Goal: Task Accomplishment & Management: Manage account settings

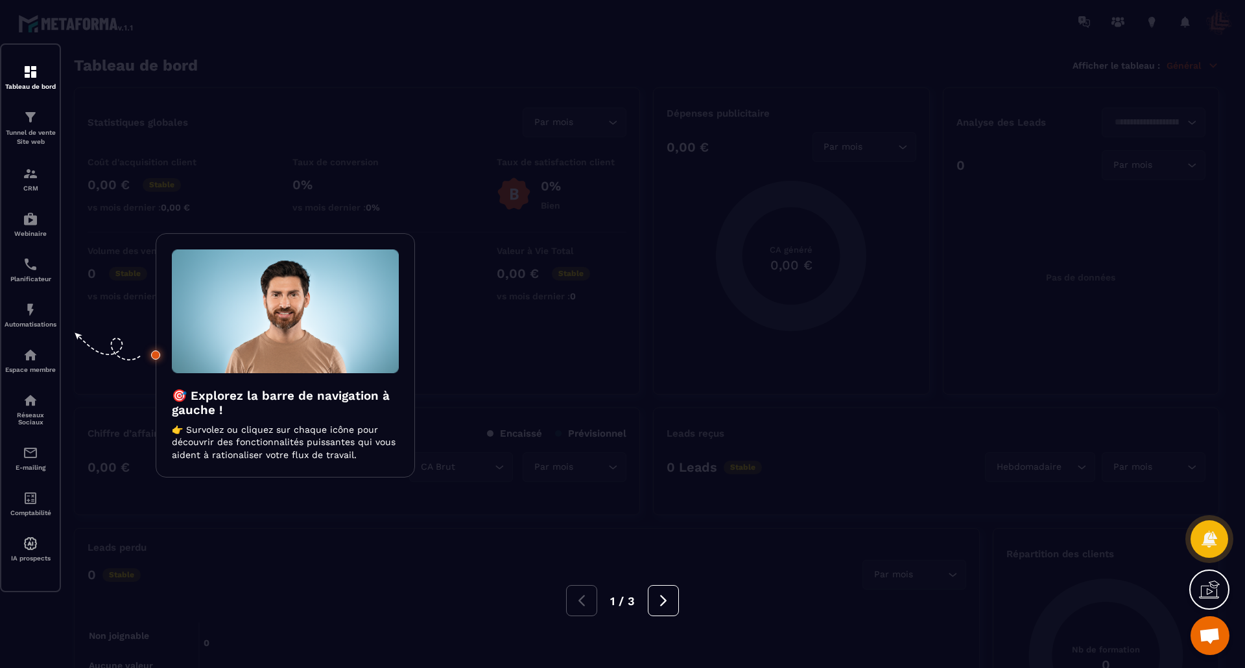
click at [1009, 358] on div at bounding box center [622, 334] width 1245 height 668
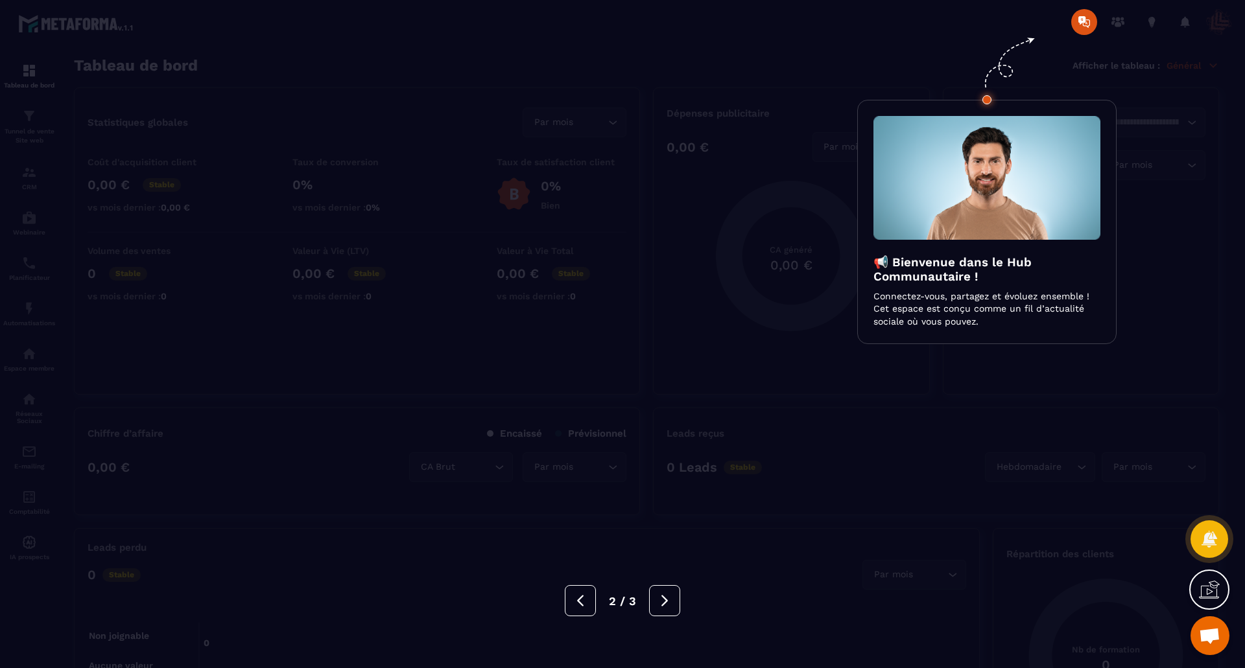
click at [1009, 358] on div at bounding box center [622, 334] width 1245 height 668
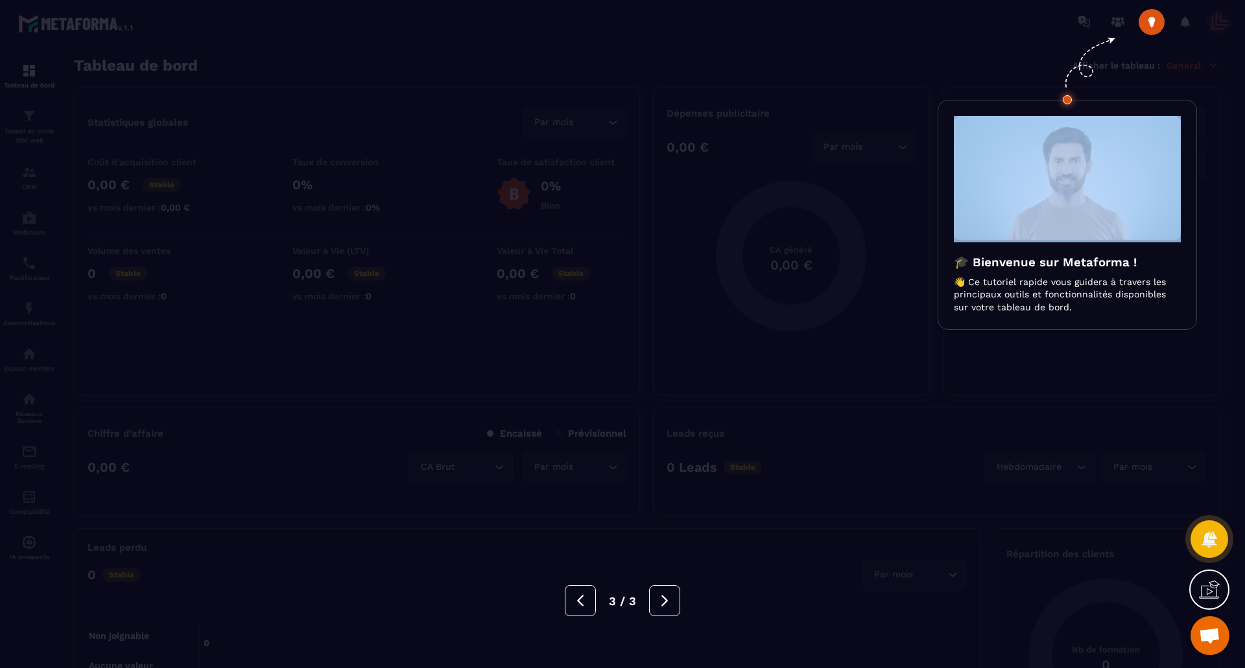
click at [1009, 358] on div at bounding box center [622, 334] width 1245 height 668
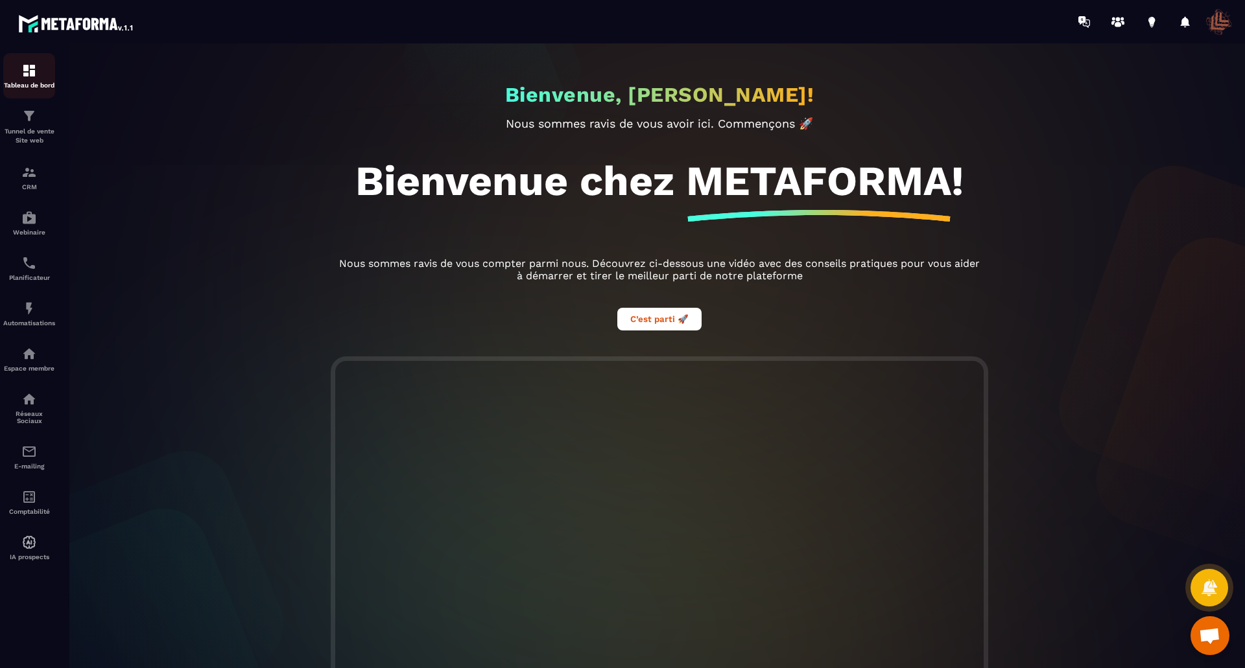
click at [30, 75] on img at bounding box center [29, 71] width 16 height 16
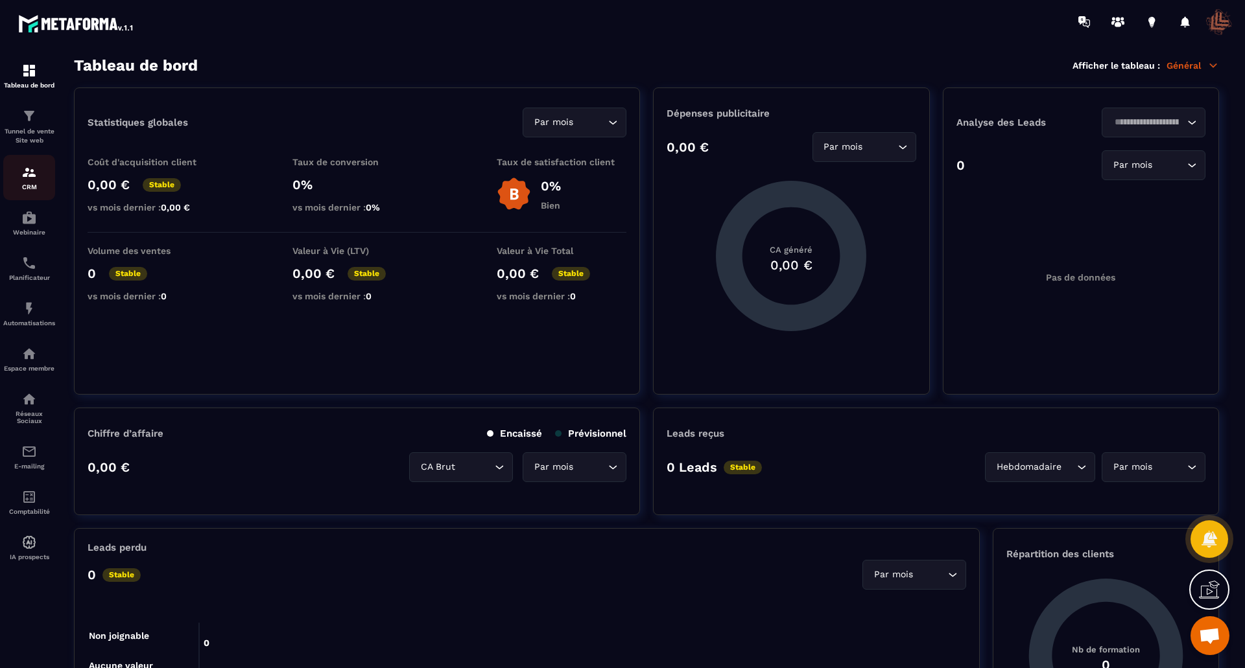
click at [29, 182] on div "CRM" at bounding box center [29, 178] width 52 height 26
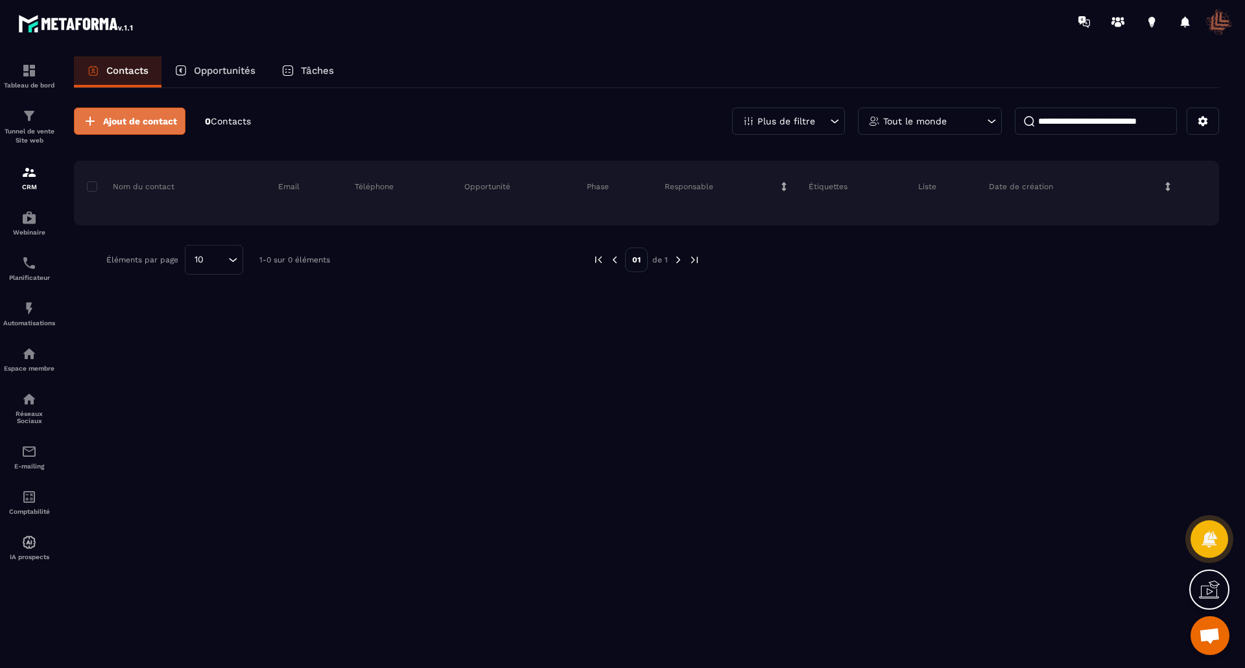
click at [158, 120] on span "Ajout de contact" at bounding box center [140, 121] width 74 height 13
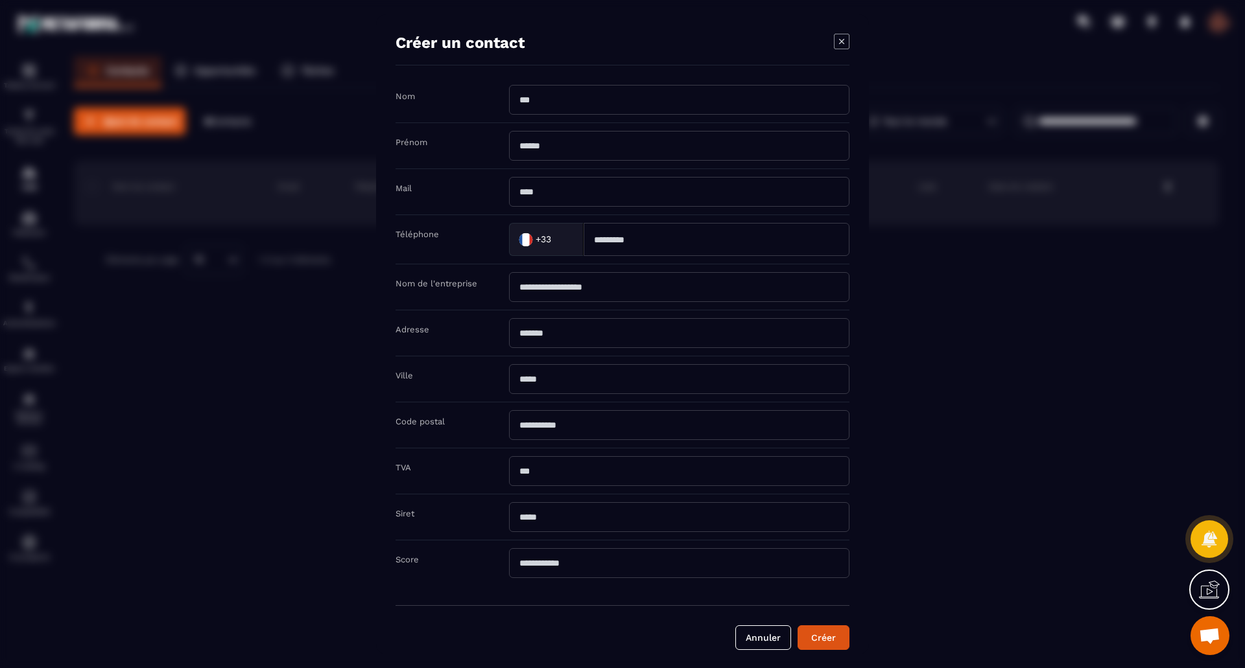
click at [587, 102] on input "Modal window" at bounding box center [679, 100] width 340 height 30
click at [833, 641] on button "Créer" at bounding box center [823, 638] width 52 height 25
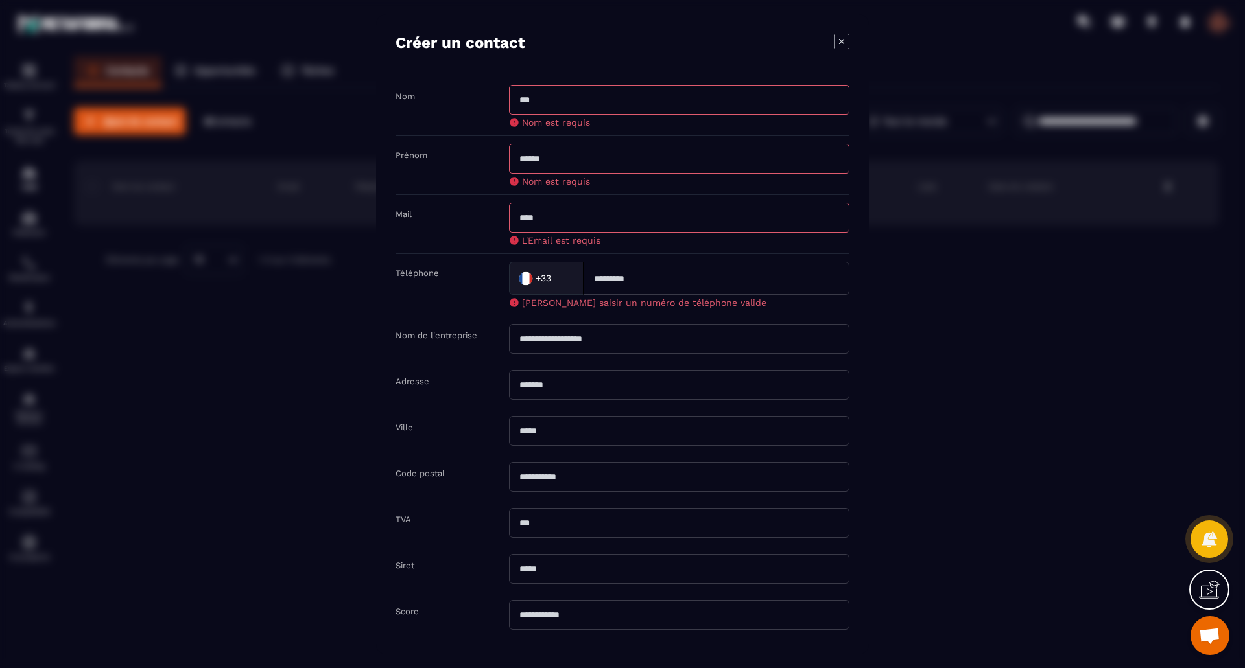
click at [840, 41] on icon "Modal window" at bounding box center [842, 42] width 16 height 16
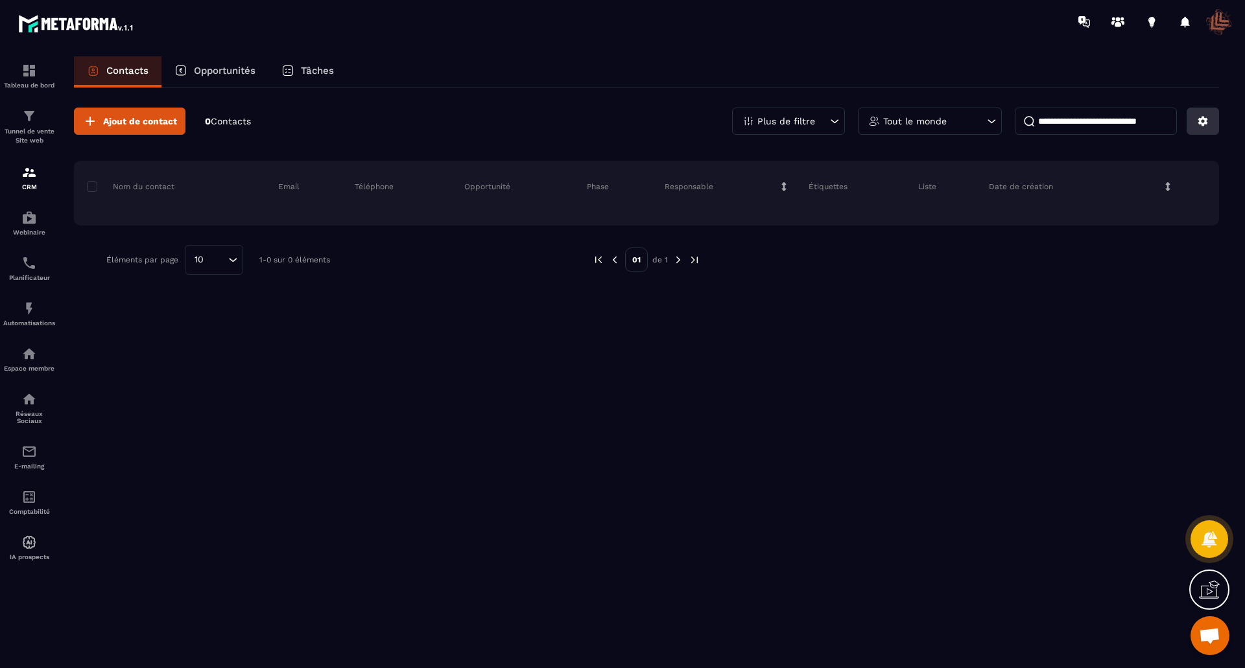
click at [1210, 122] on button at bounding box center [1202, 121] width 32 height 27
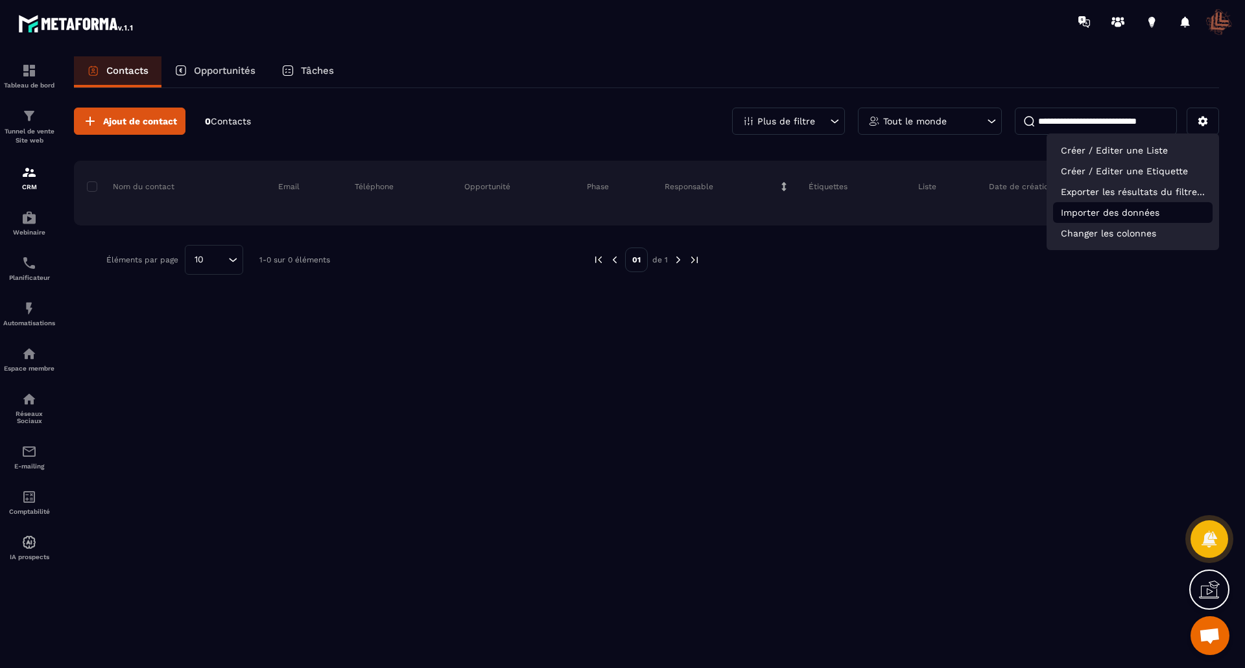
click at [1136, 212] on p "Importer des données" at bounding box center [1132, 212] width 159 height 21
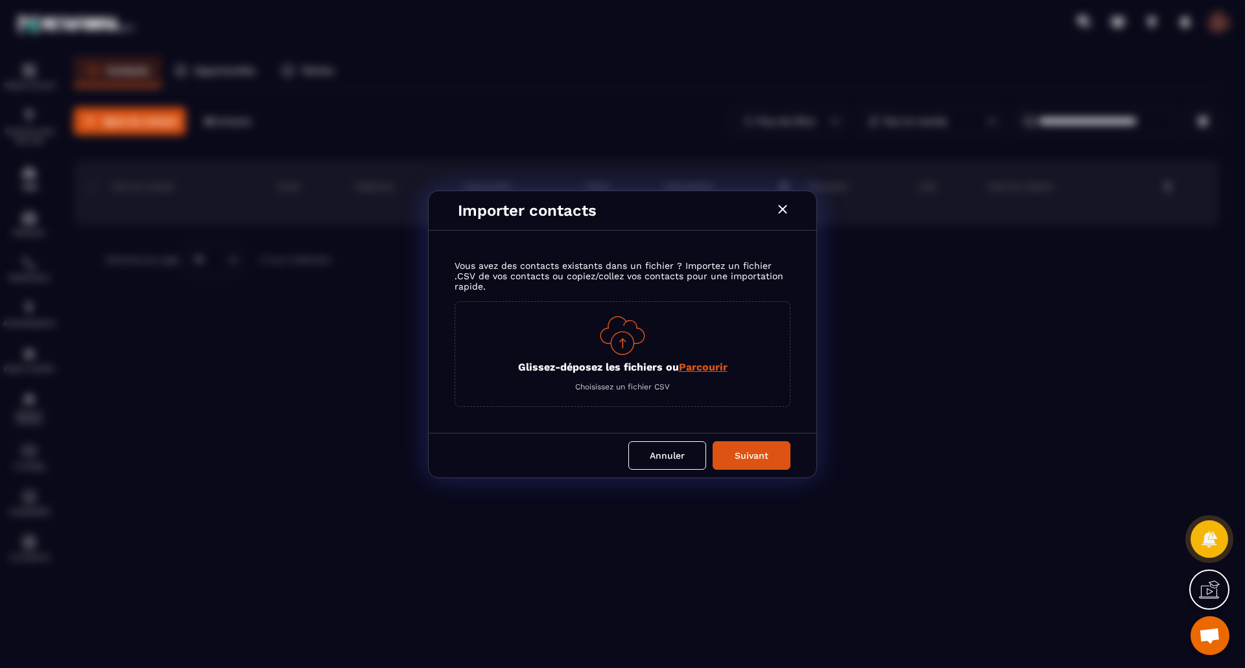
click at [679, 367] on span "Parcourir" at bounding box center [703, 367] width 49 height 12
click at [0, 0] on input "Glissez-déposez les fichiers ou Parcourir" at bounding box center [0, 0] width 0 height 0
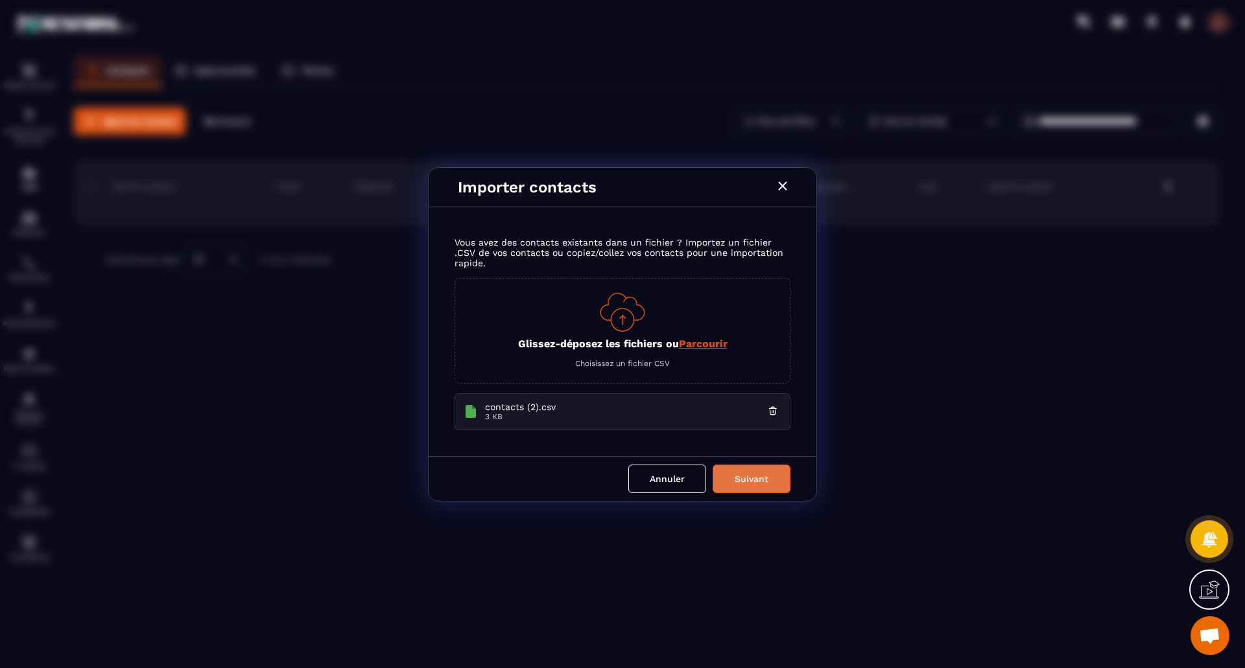
click at [736, 478] on button "Suivant" at bounding box center [751, 479] width 78 height 29
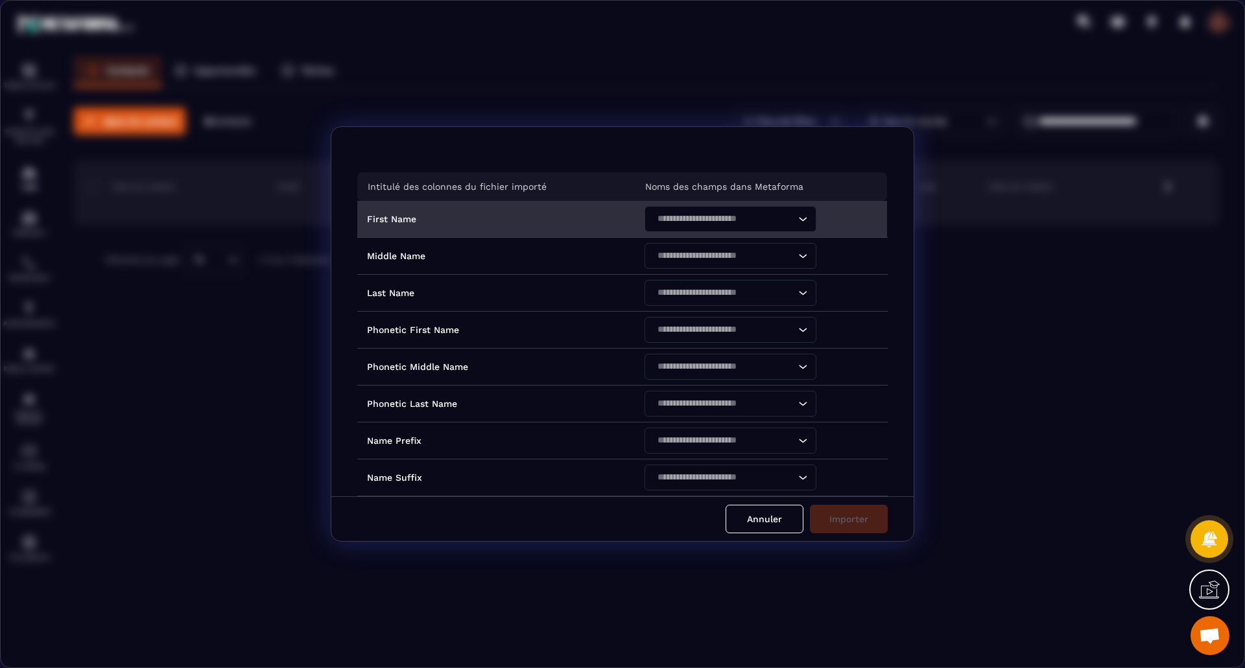
click at [801, 222] on icon "Search for option" at bounding box center [802, 219] width 13 height 13
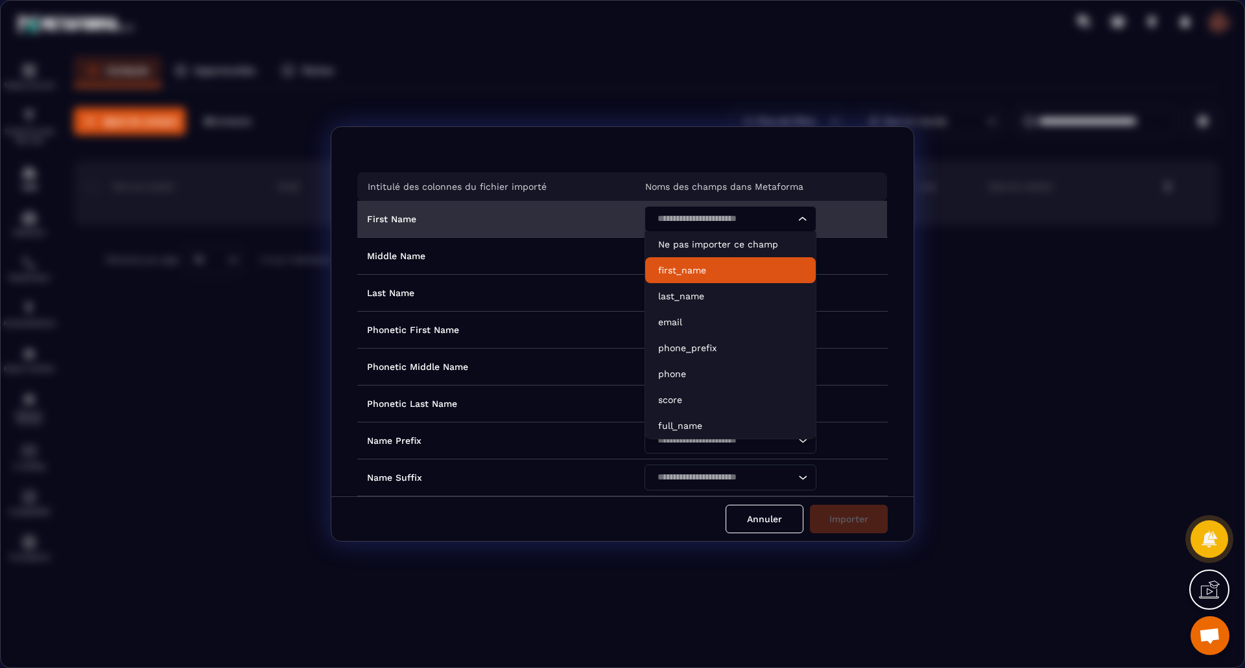
click at [771, 264] on p "first_name" at bounding box center [730, 270] width 145 height 13
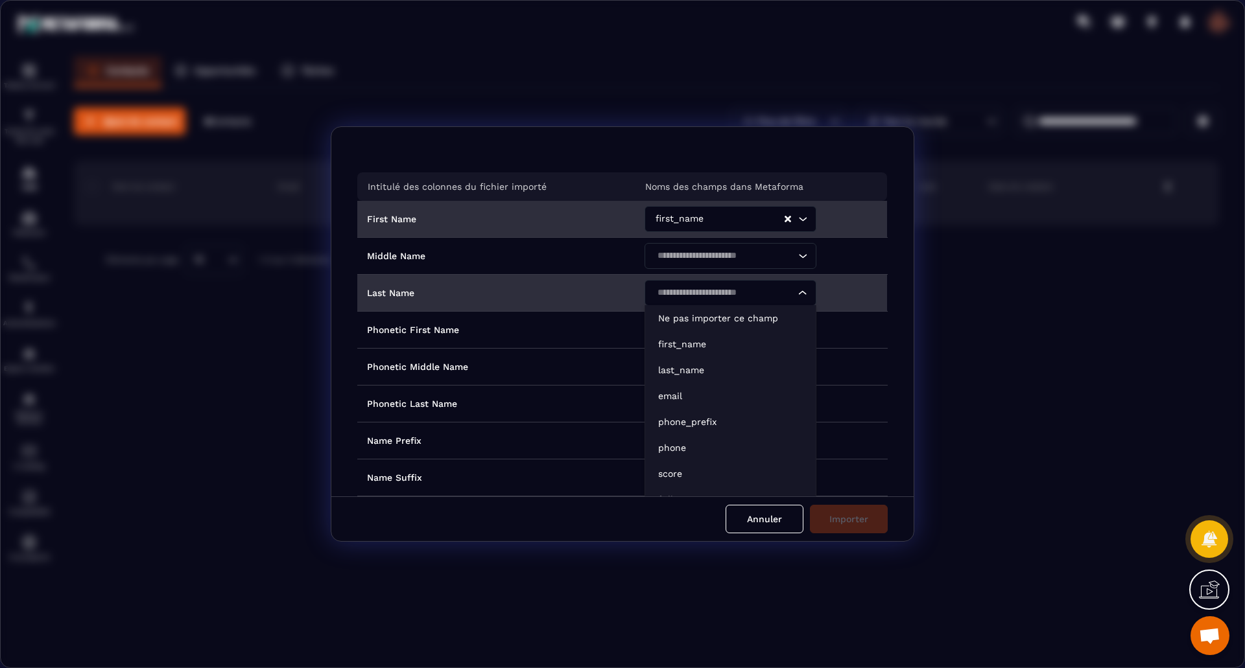
click at [801, 294] on icon "Search for option" at bounding box center [802, 293] width 13 height 13
click at [727, 370] on p "last_name" at bounding box center [730, 370] width 145 height 13
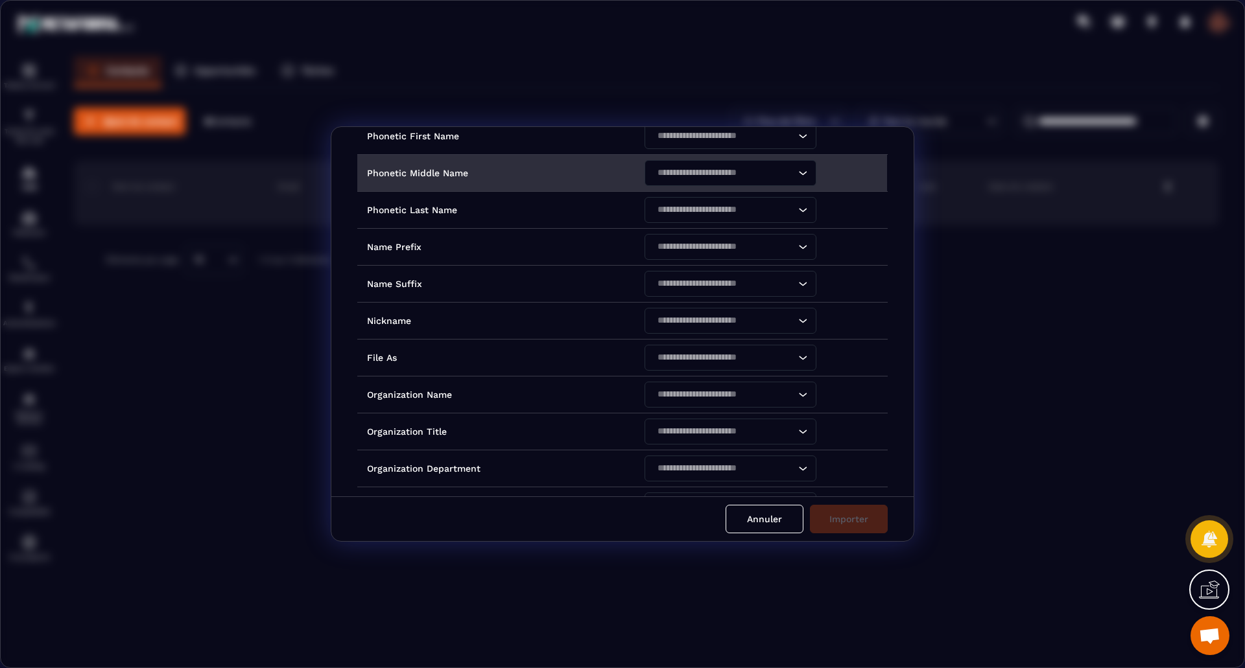
scroll to position [194, 0]
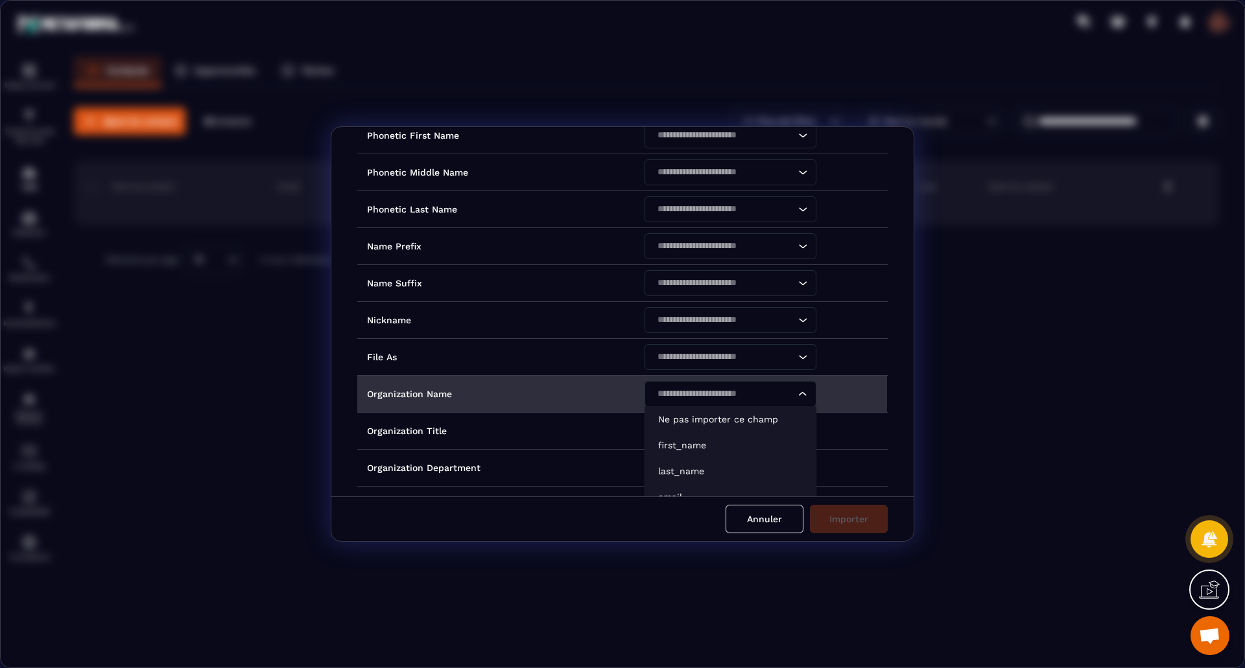
click at [800, 395] on icon "Search for option" at bounding box center [802, 394] width 13 height 13
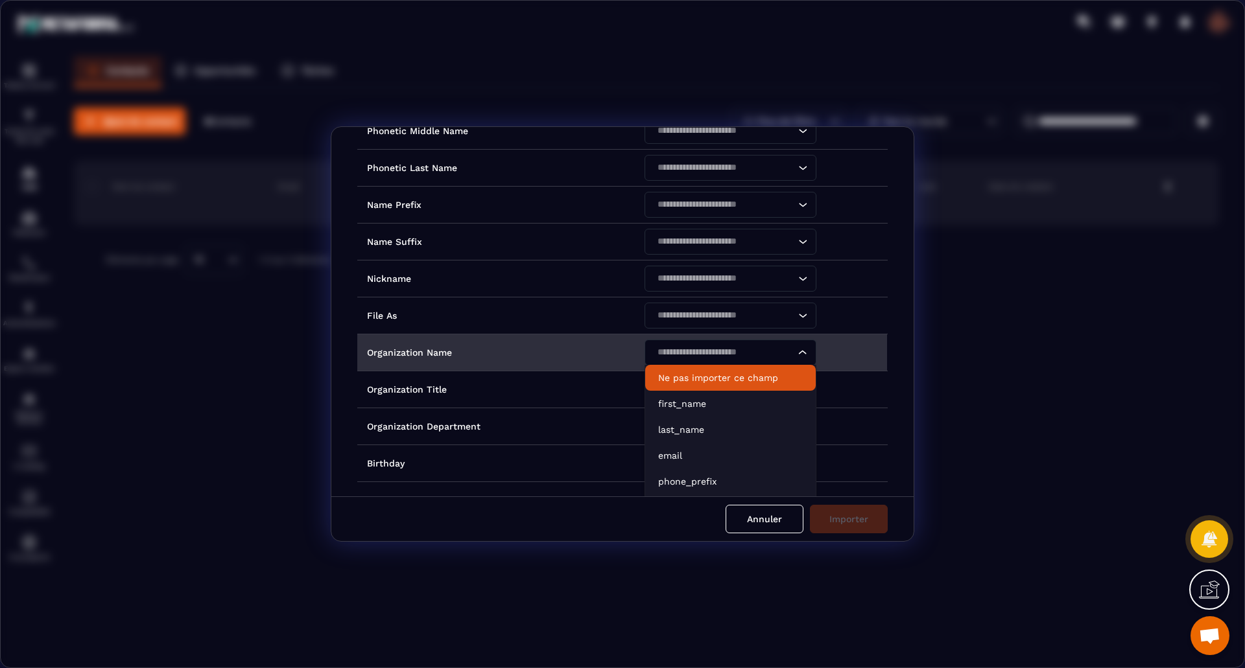
scroll to position [324, 0]
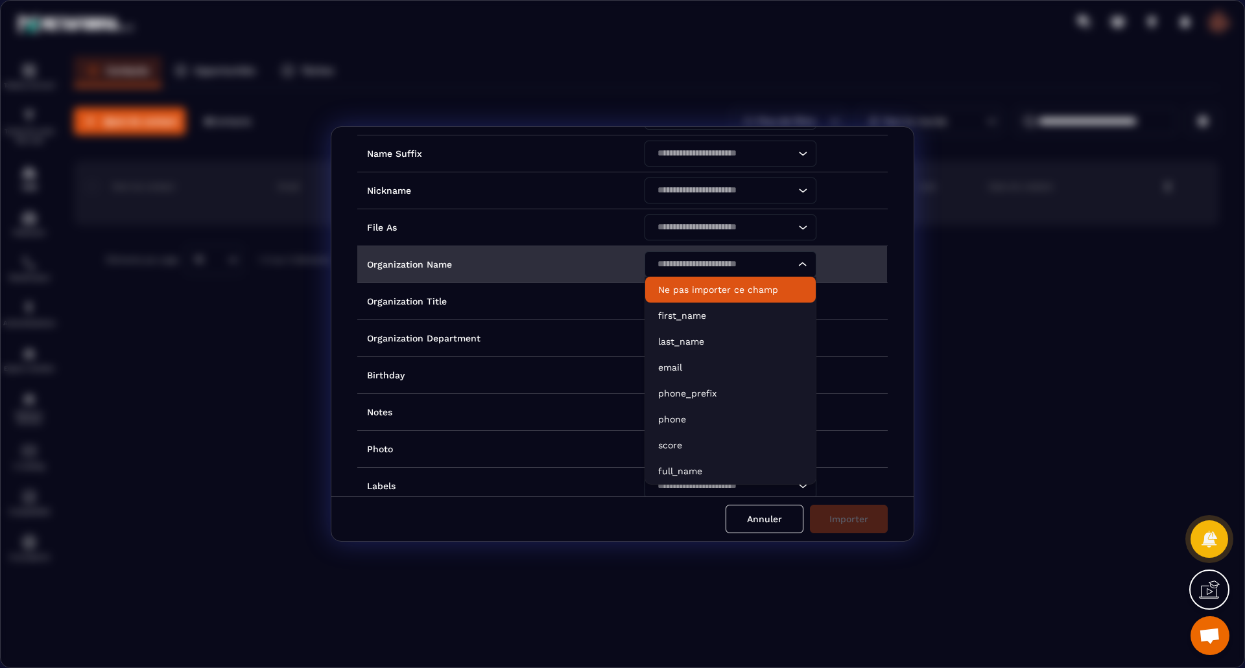
click at [796, 264] on icon "Search for option" at bounding box center [802, 264] width 13 height 13
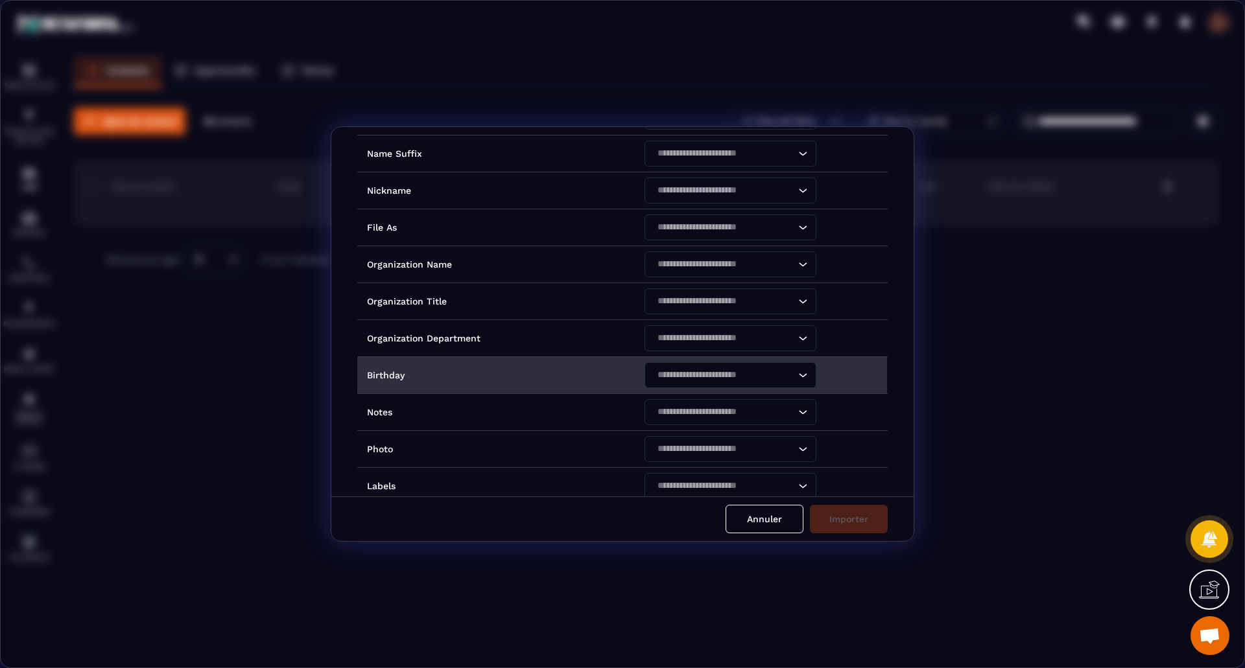
click at [797, 375] on icon "Search for option" at bounding box center [802, 375] width 13 height 13
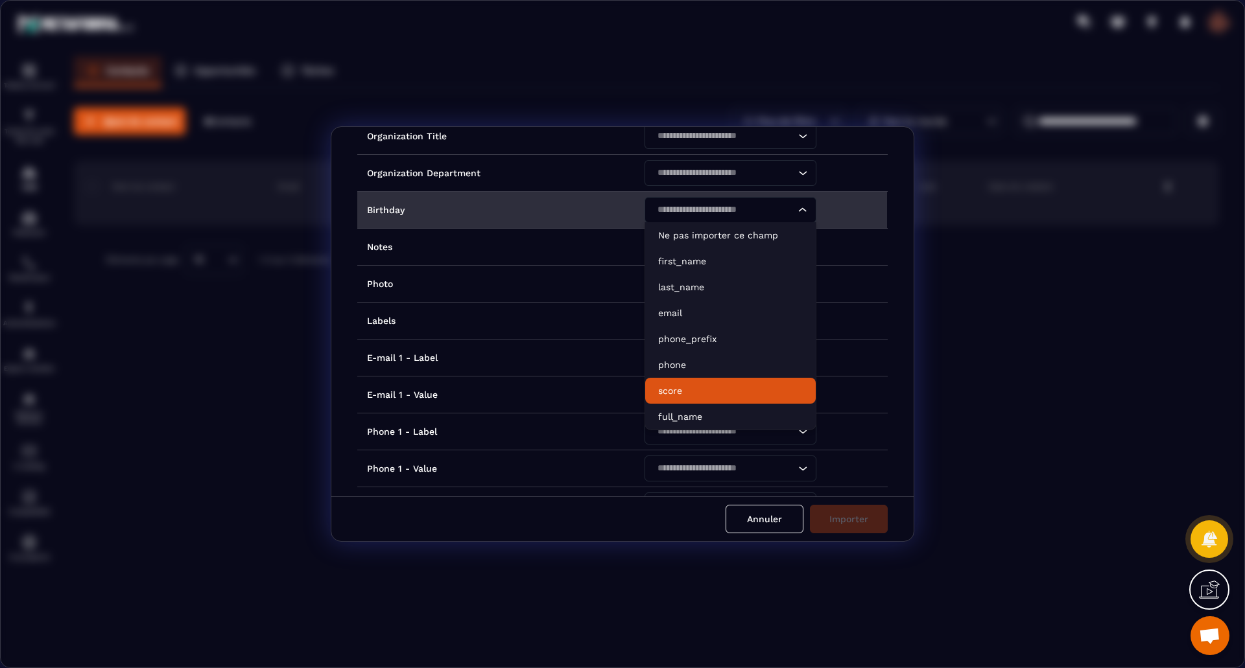
scroll to position [519, 0]
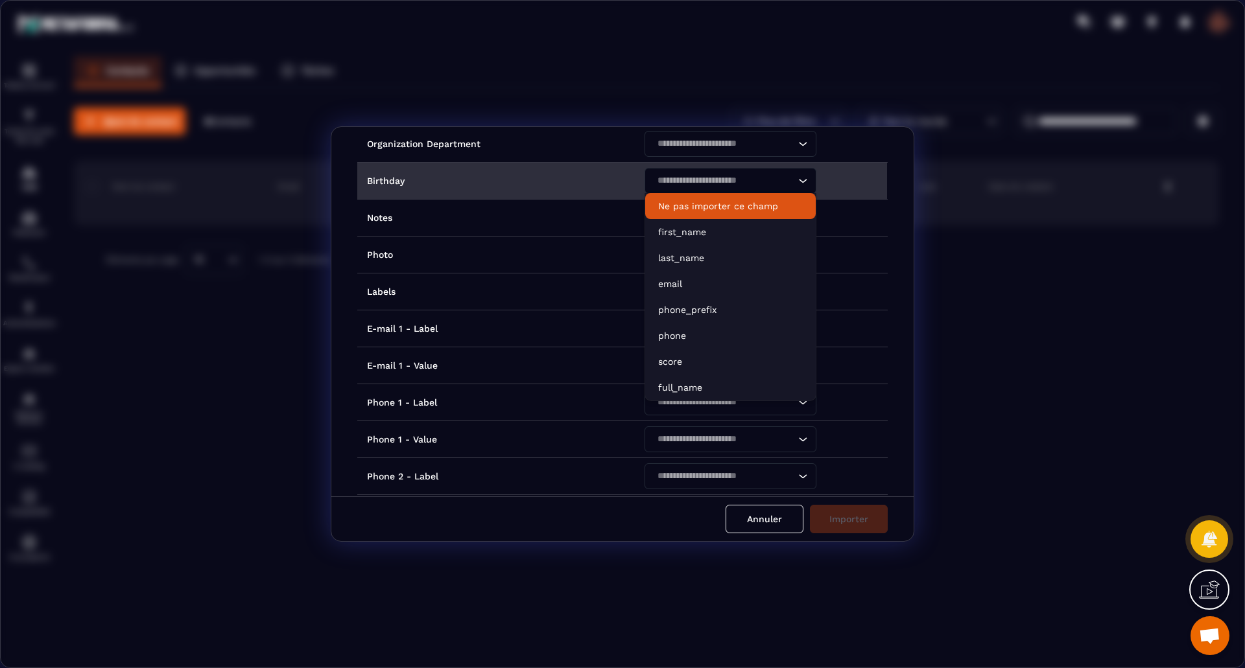
click at [796, 183] on icon "Search for option" at bounding box center [802, 180] width 13 height 13
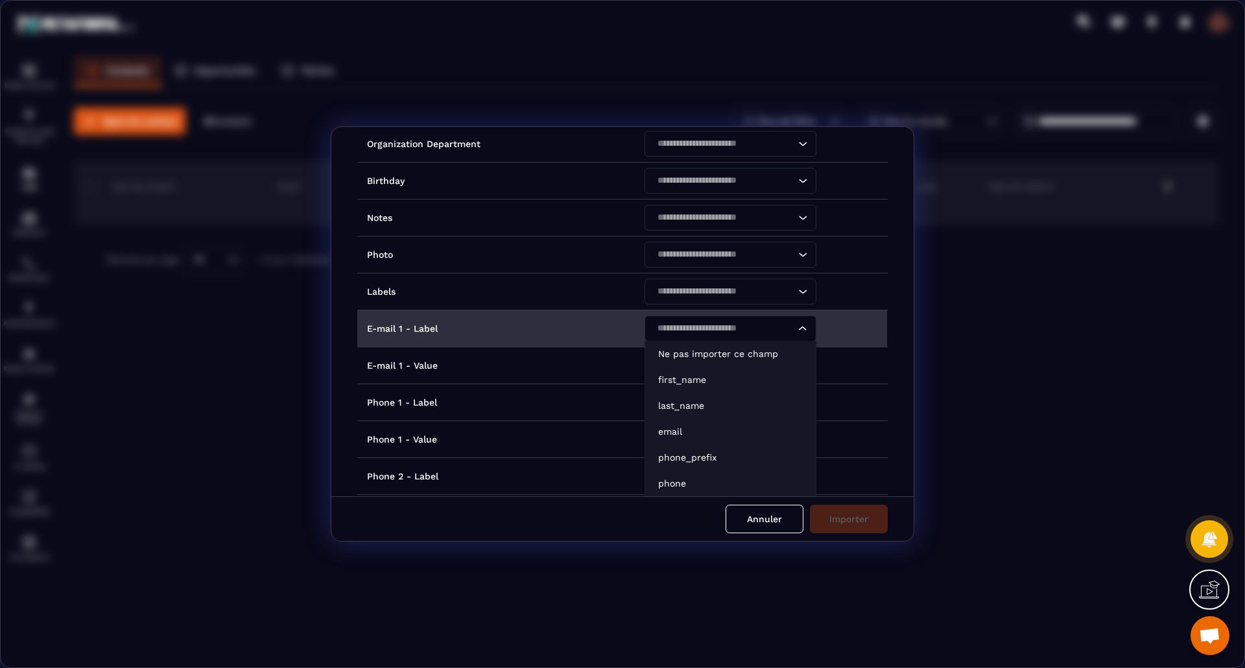
click at [797, 332] on icon "Search for option" at bounding box center [802, 328] width 13 height 13
click at [769, 430] on p "email" at bounding box center [730, 431] width 145 height 13
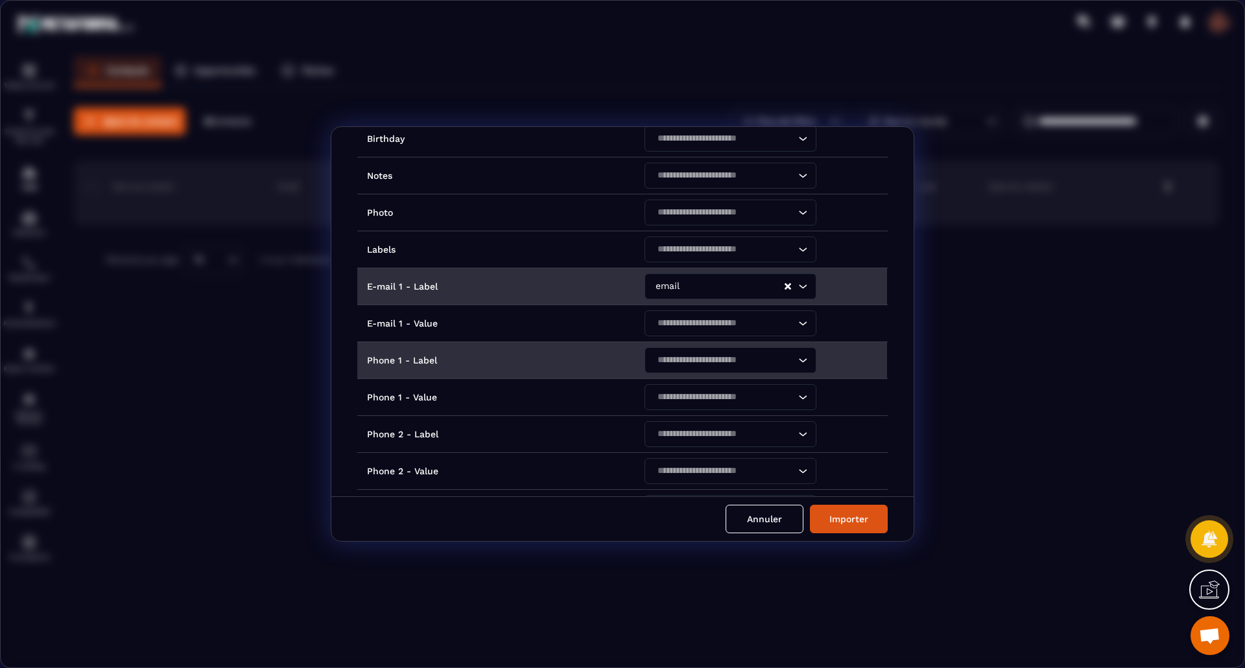
scroll to position [583, 0]
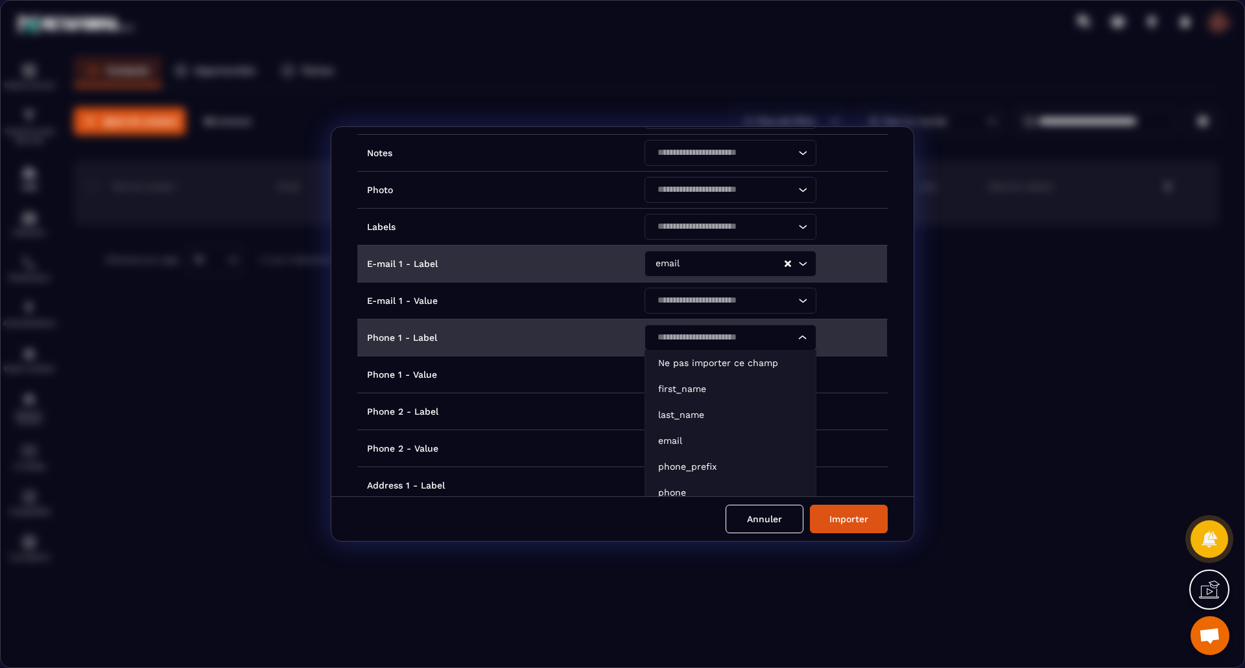
click at [797, 333] on icon "Search for option" at bounding box center [802, 337] width 13 height 13
click at [762, 463] on p "phone_prefix" at bounding box center [730, 466] width 145 height 13
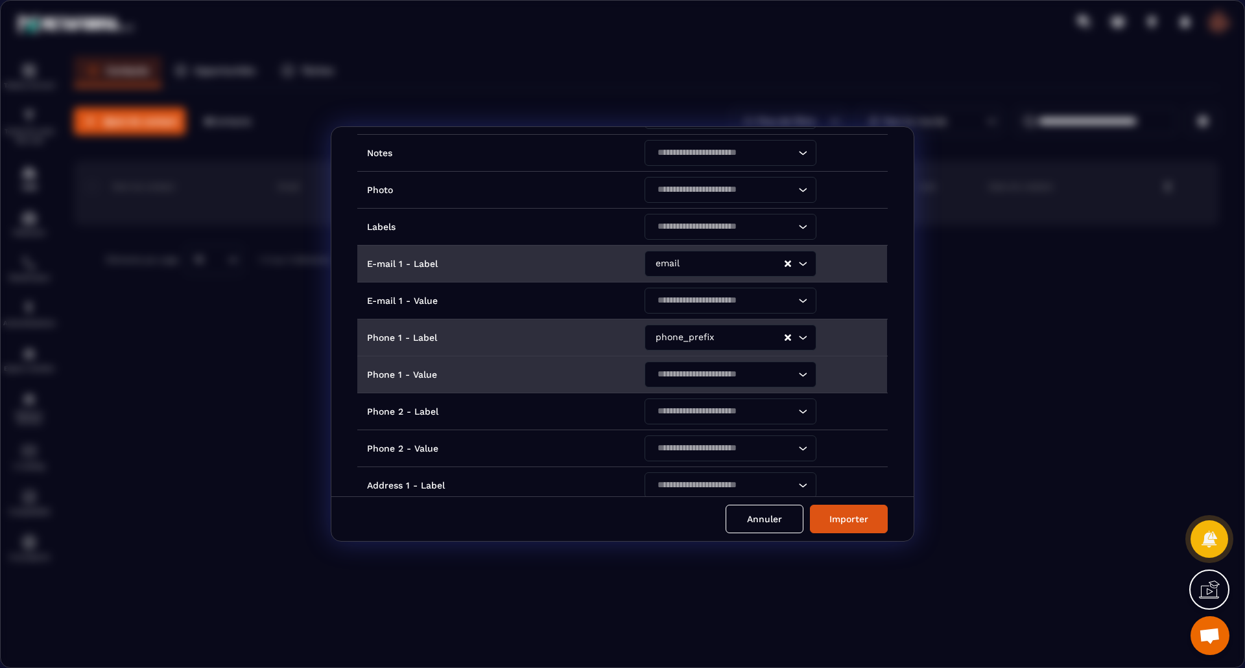
click at [802, 377] on icon "Search for option" at bounding box center [802, 374] width 13 height 13
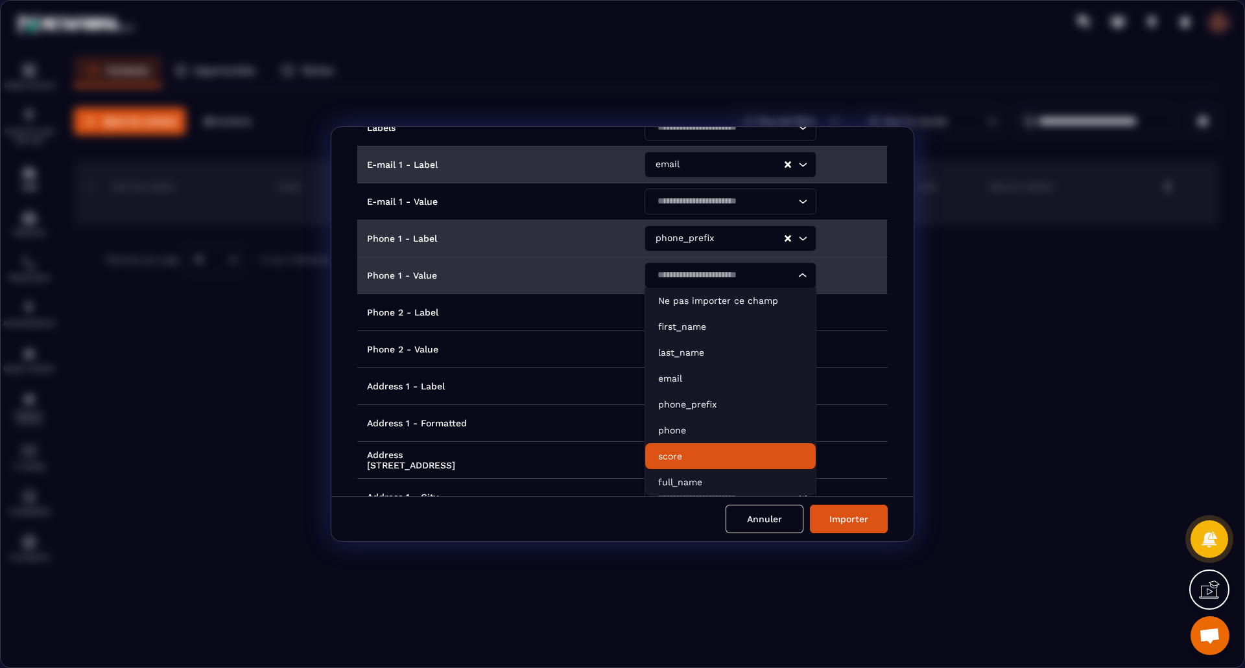
scroll to position [713, 0]
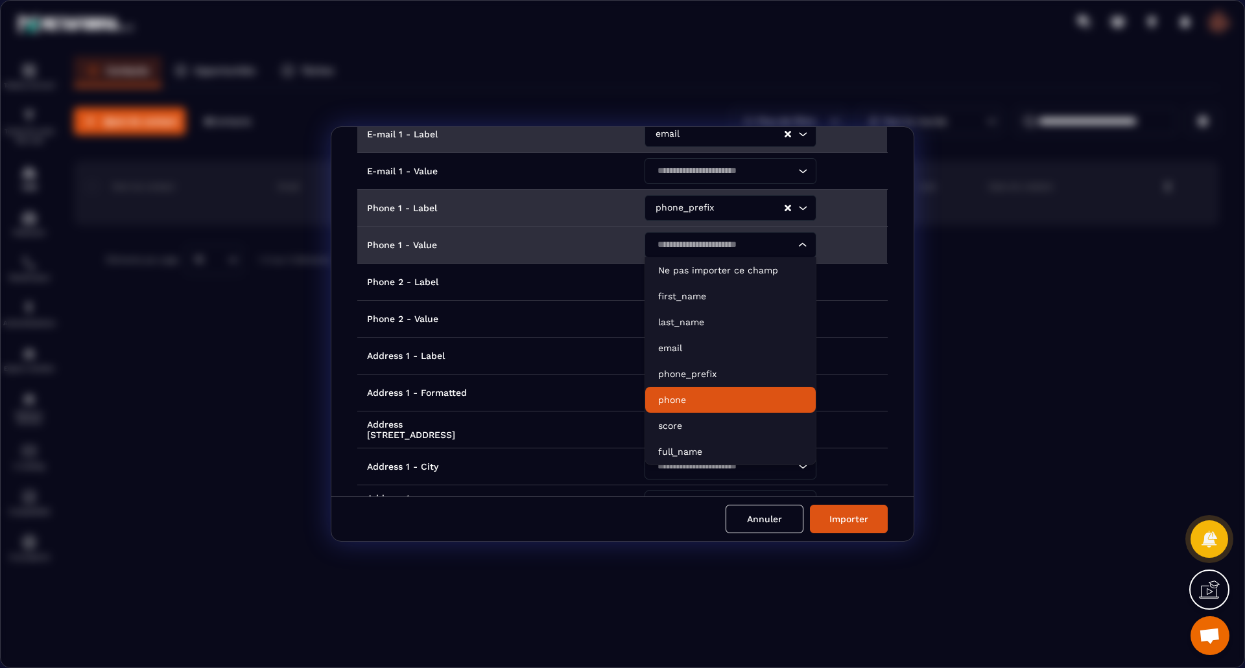
click at [772, 398] on p "phone" at bounding box center [730, 399] width 145 height 13
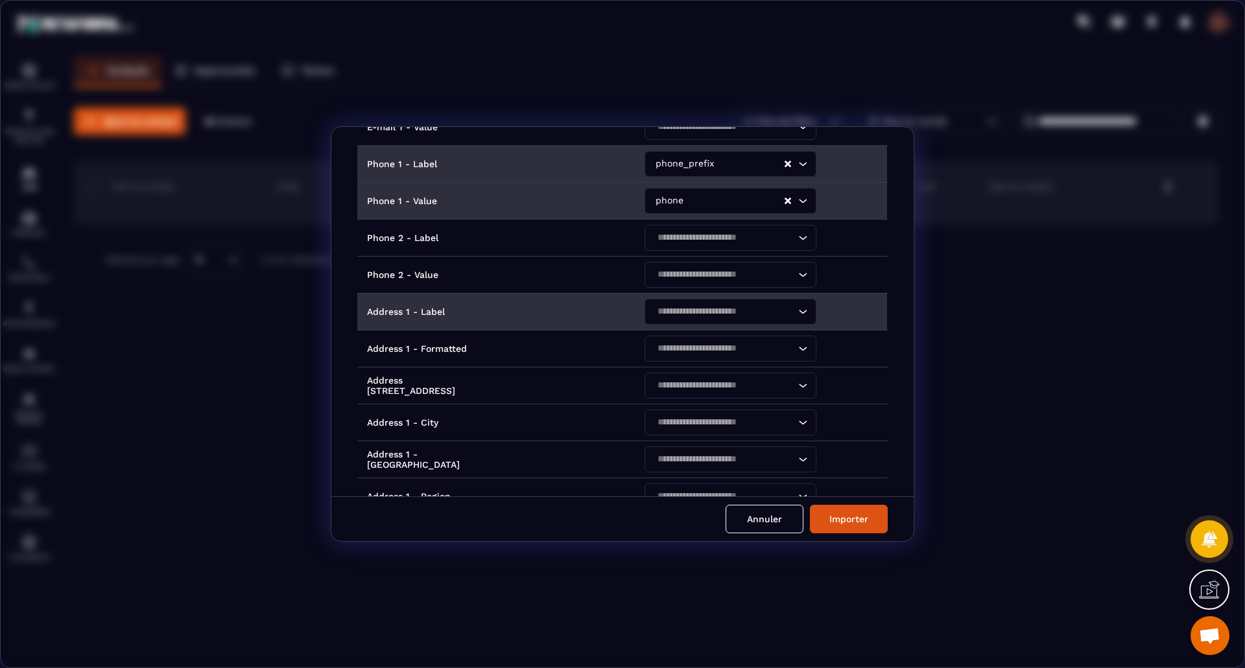
scroll to position [778, 0]
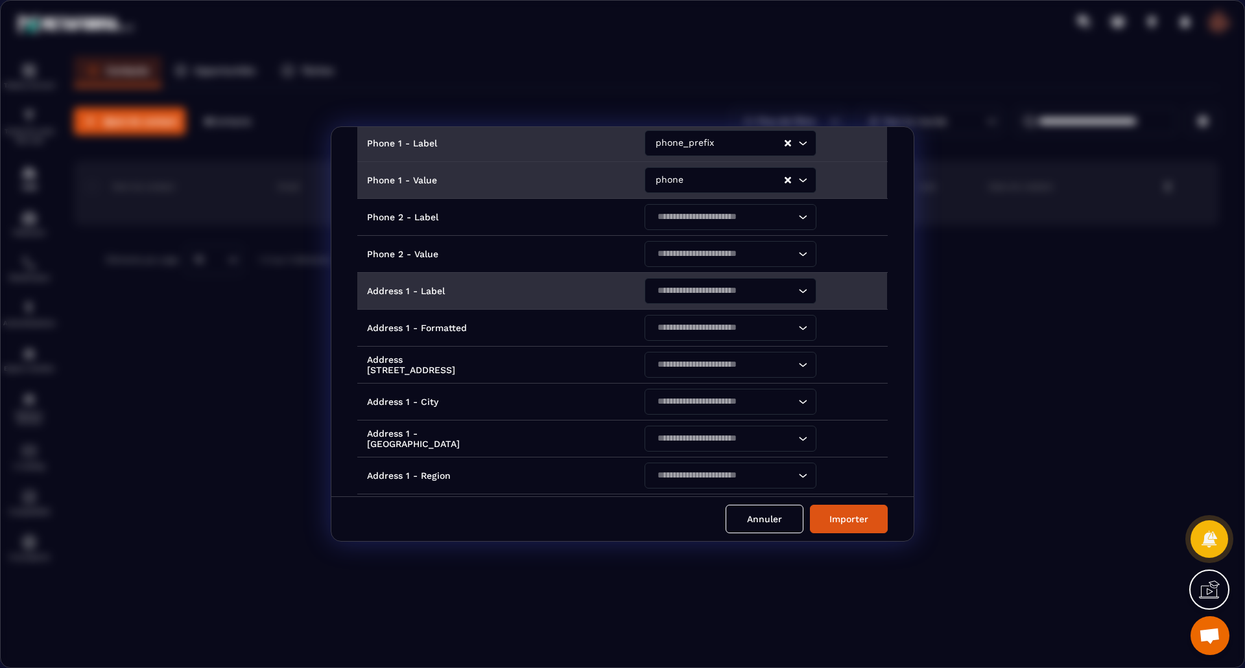
click at [799, 291] on icon "Search for option" at bounding box center [802, 291] width 13 height 13
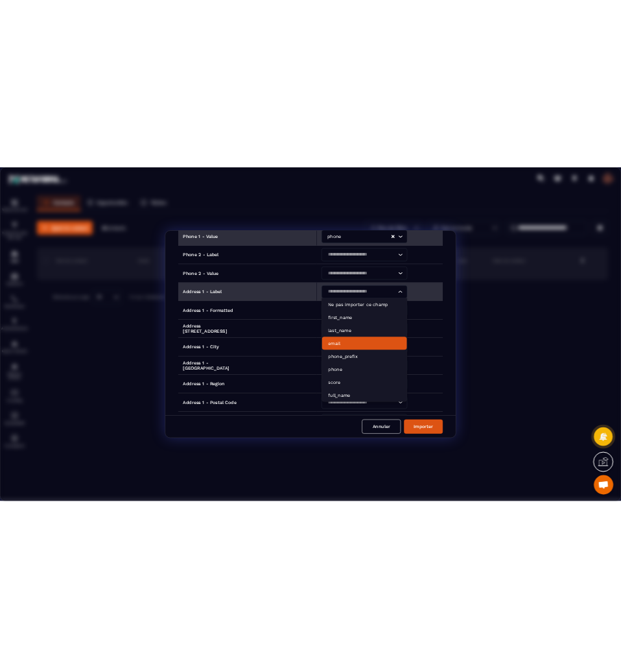
scroll to position [843, 0]
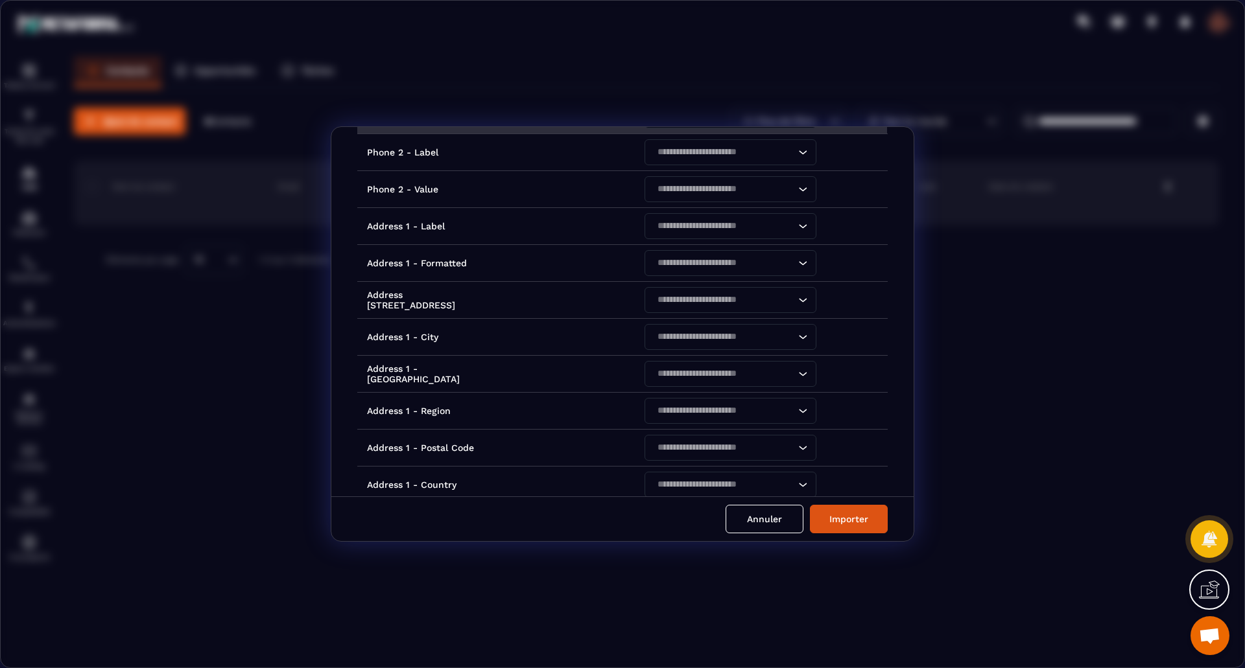
click at [1004, 228] on form "Intitulé des colonnes du fichier importé Noms des champs dans Metaforma First N…" at bounding box center [622, 334] width 1243 height 416
click at [850, 521] on button "Importer" at bounding box center [849, 519] width 78 height 29
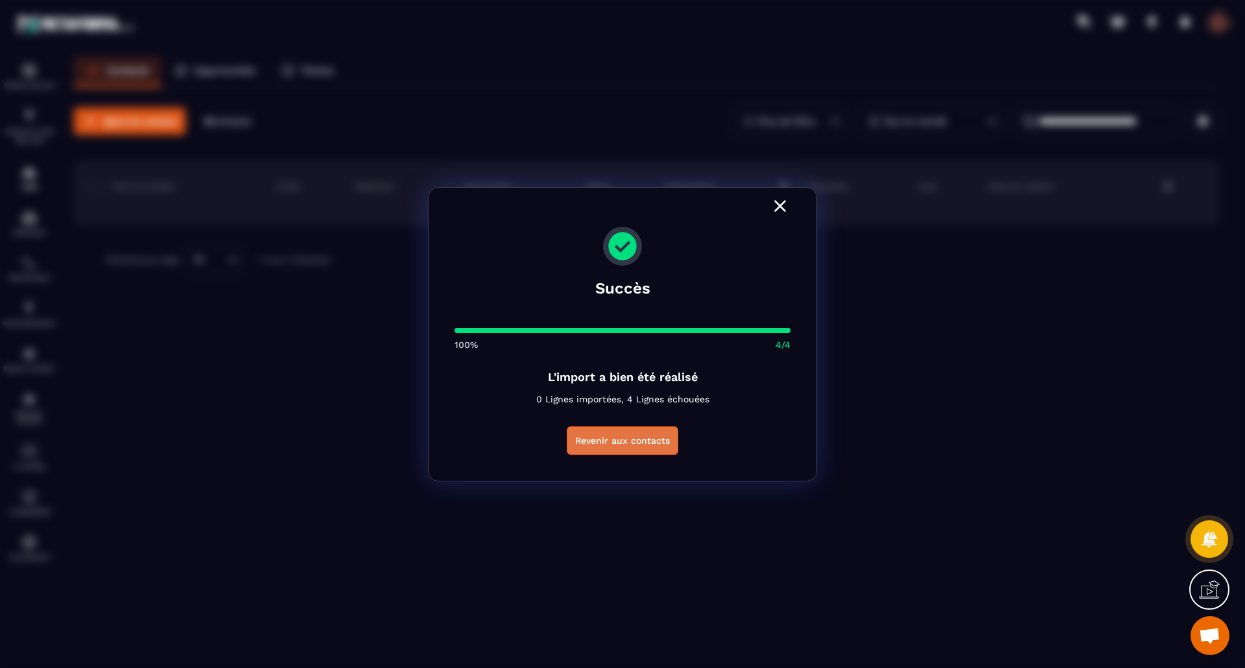
click at [613, 449] on button "Revenir aux contacts" at bounding box center [622, 441] width 111 height 29
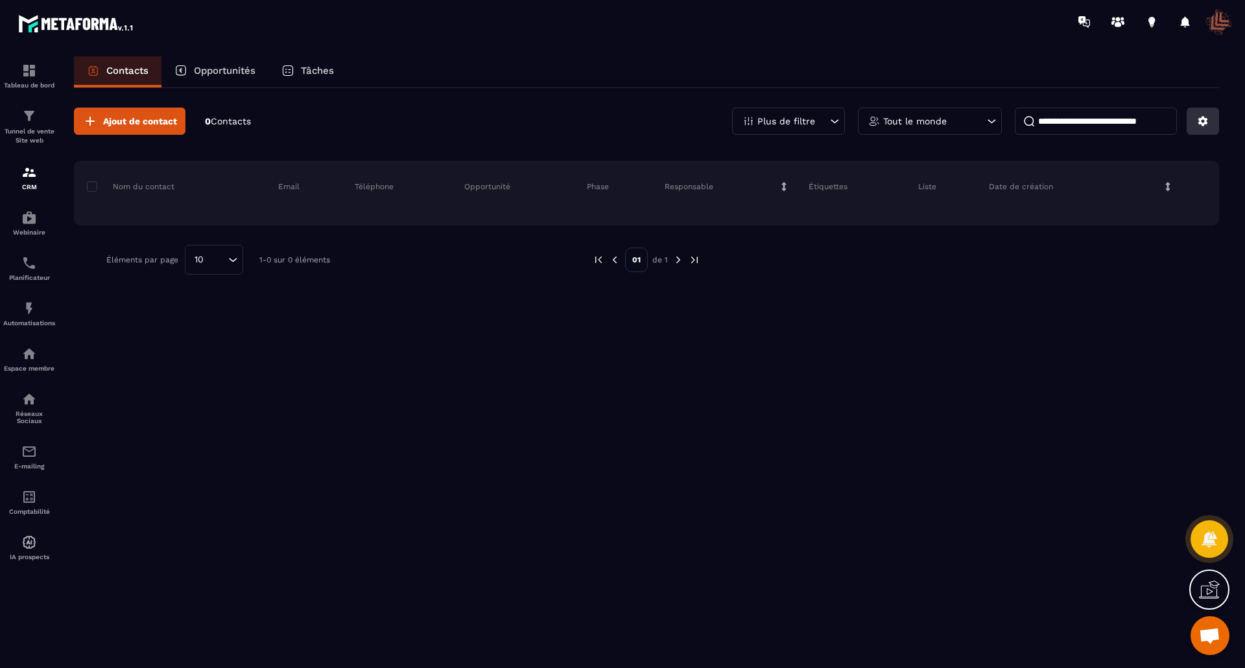
click at [1210, 123] on button at bounding box center [1202, 121] width 32 height 27
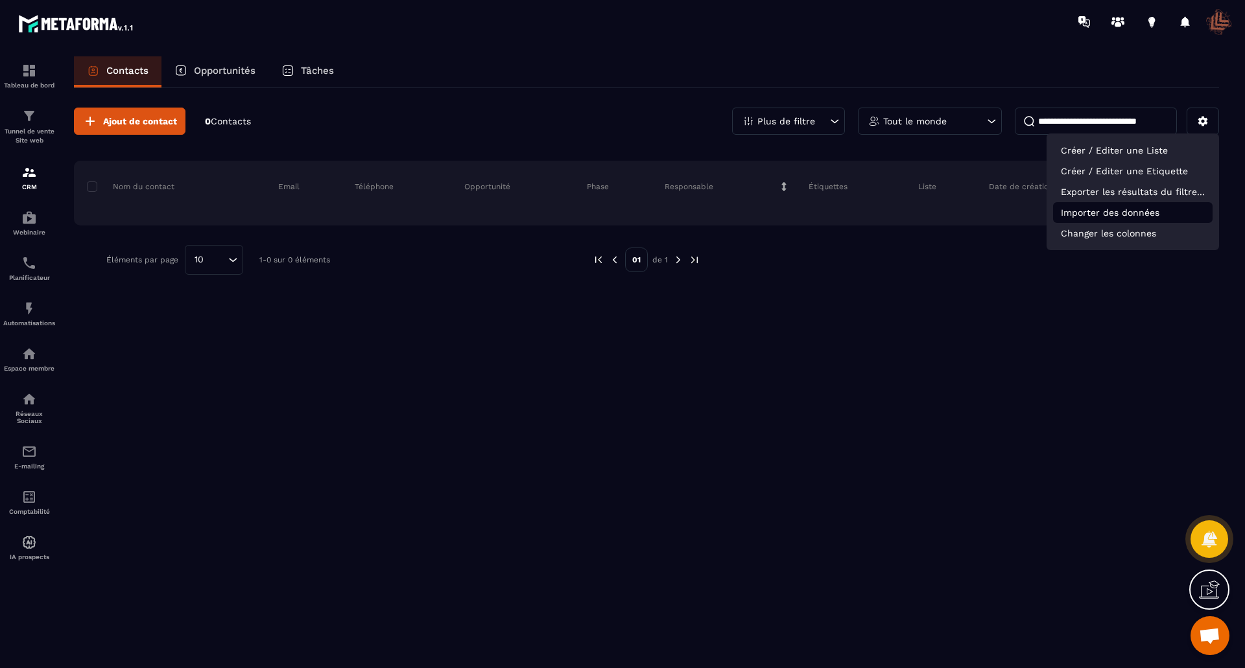
click at [1146, 209] on p "Importer des données" at bounding box center [1132, 212] width 159 height 21
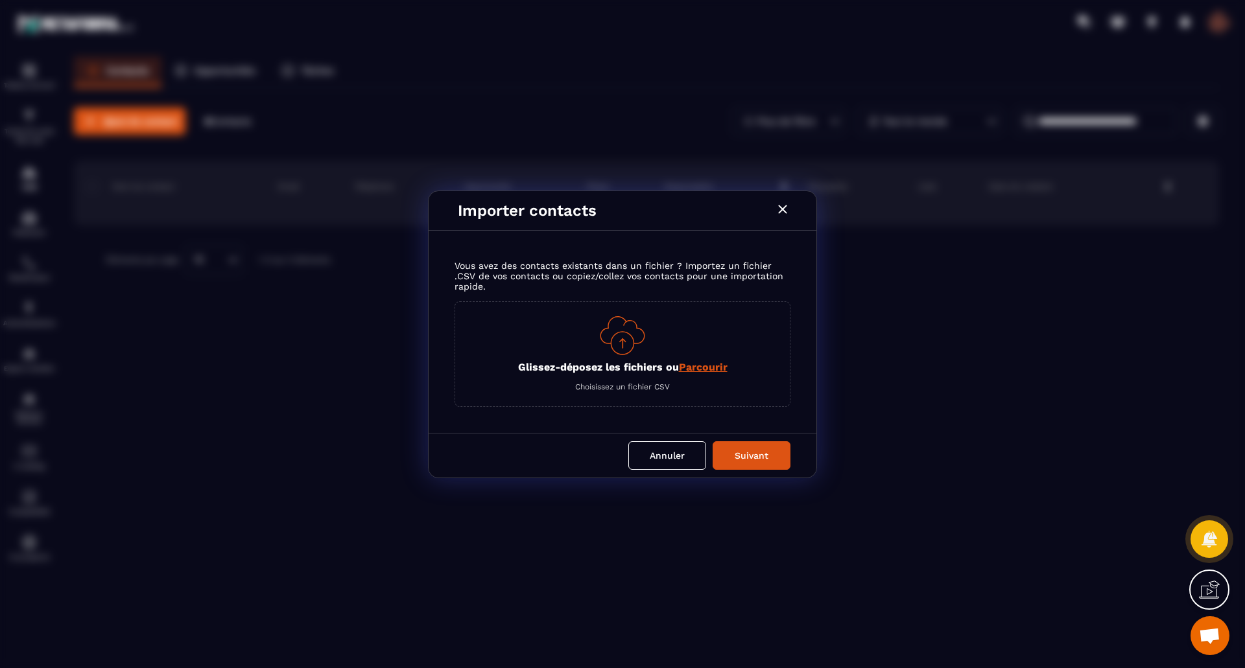
click at [710, 368] on span "Parcourir" at bounding box center [703, 367] width 49 height 12
click at [0, 0] on input "Glissez-déposez les fichiers ou Parcourir" at bounding box center [0, 0] width 0 height 0
click at [657, 458] on button "Annuler" at bounding box center [667, 455] width 78 height 29
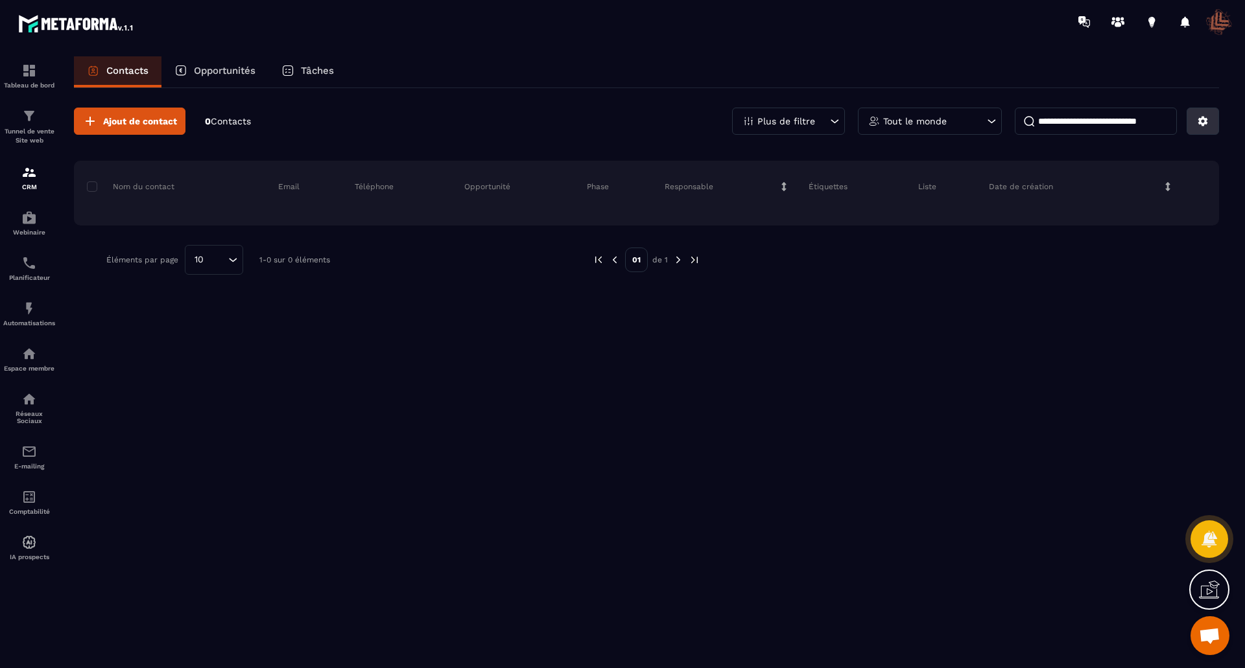
click at [1198, 122] on icon at bounding box center [1203, 121] width 12 height 12
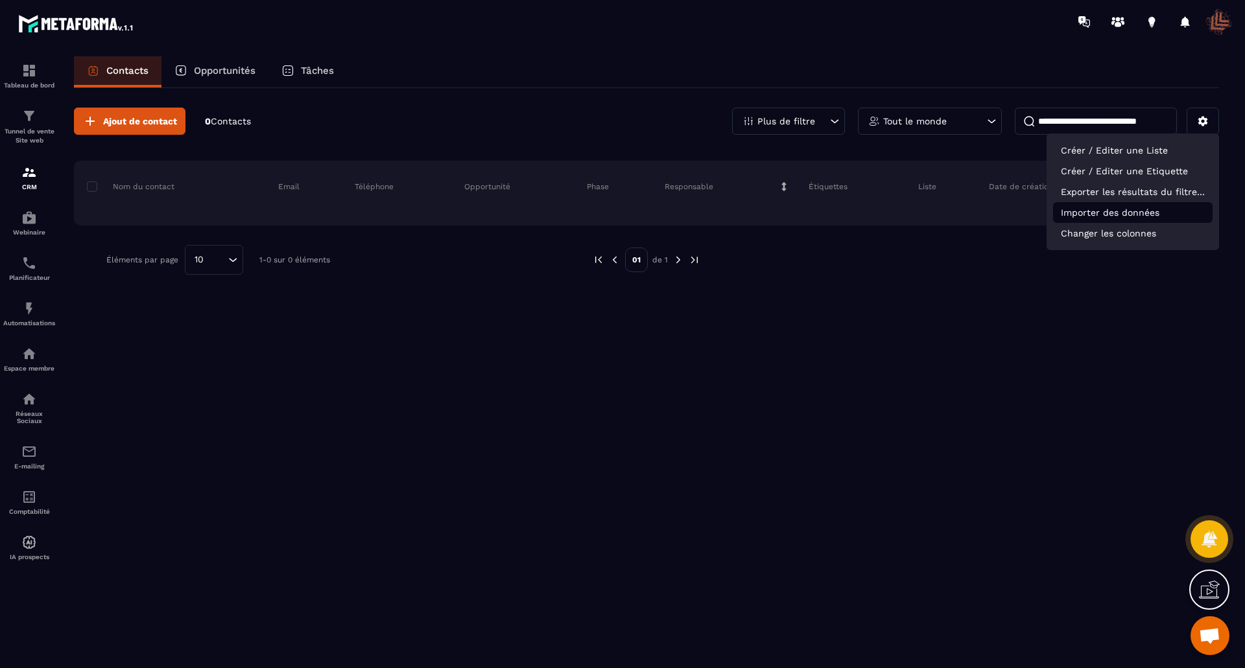
click at [1095, 209] on p "Importer des données" at bounding box center [1132, 212] width 159 height 21
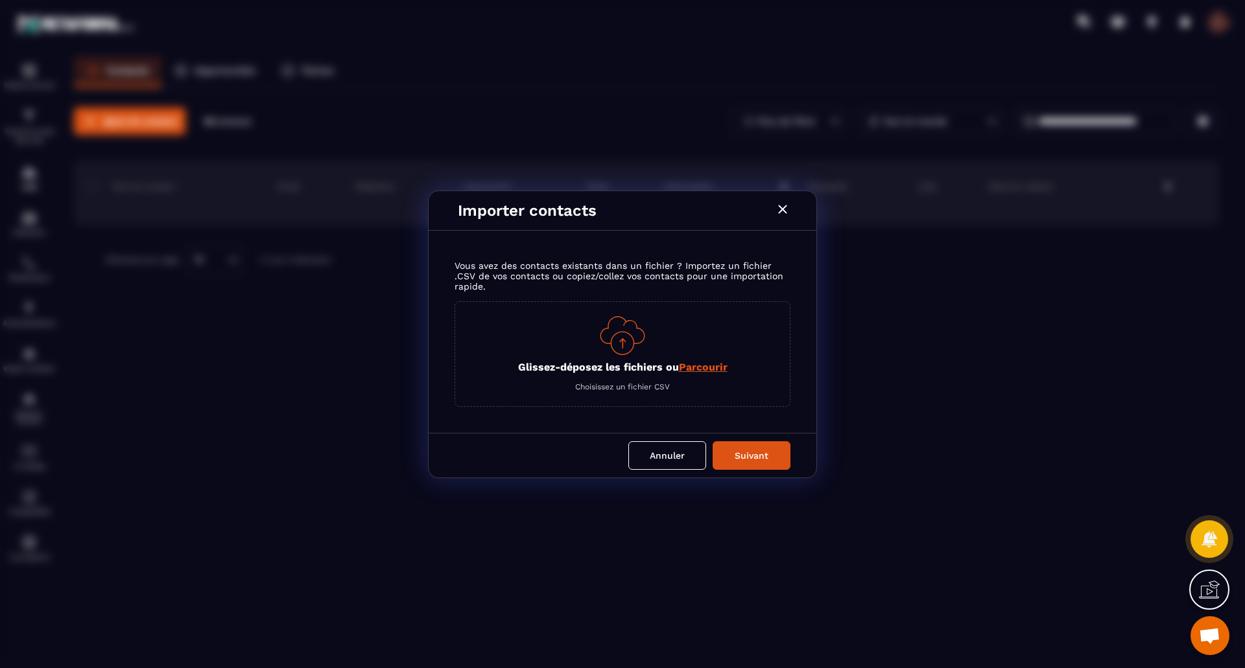
click at [707, 364] on span "Parcourir" at bounding box center [703, 367] width 49 height 12
click at [0, 0] on input "Glissez-déposez les fichiers ou Parcourir" at bounding box center [0, 0] width 0 height 0
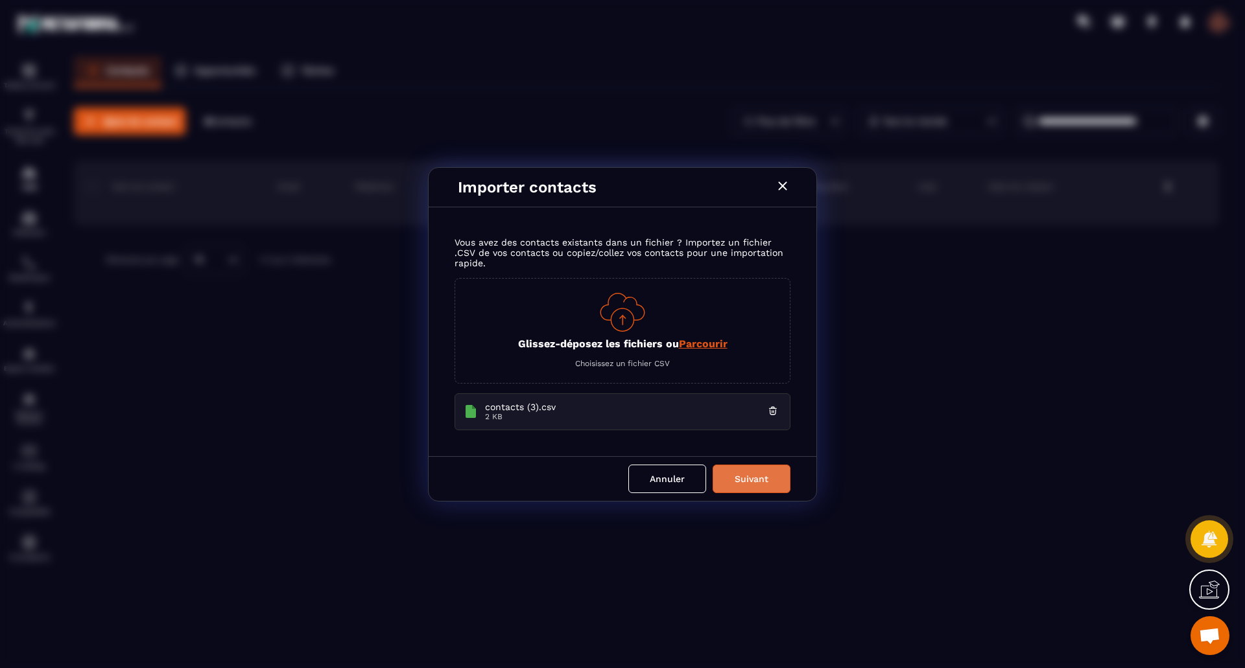
click at [745, 479] on button "Suivant" at bounding box center [751, 479] width 78 height 29
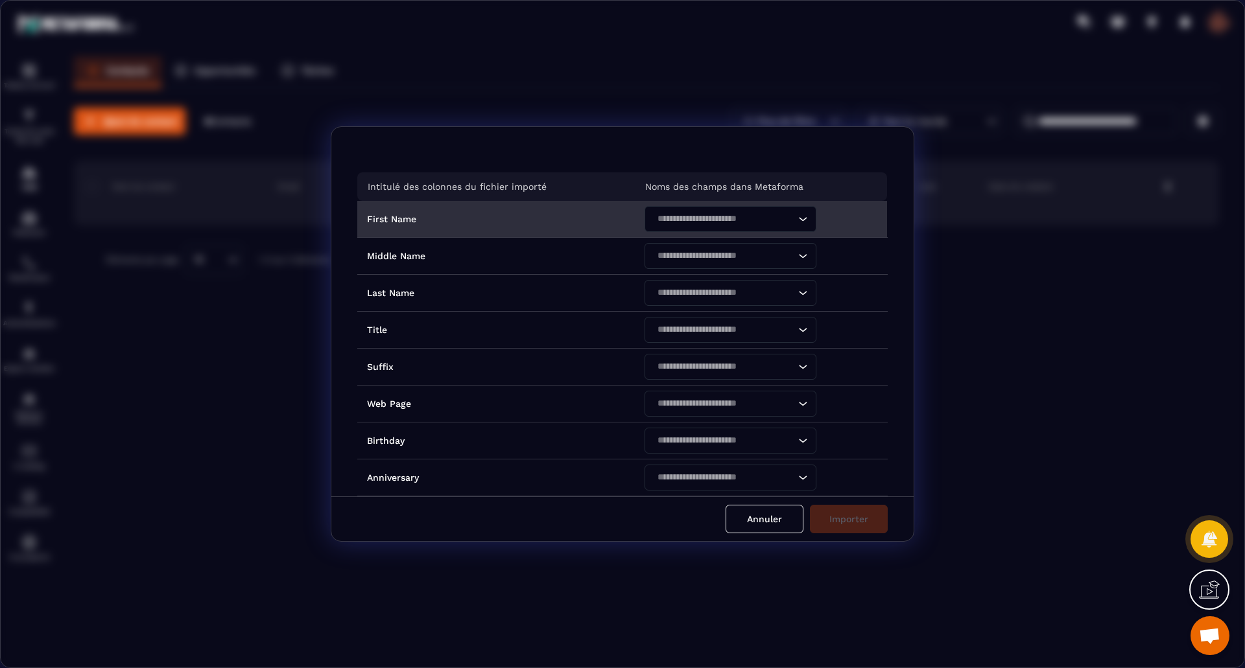
click at [764, 224] on input "Search for option" at bounding box center [724, 219] width 142 height 14
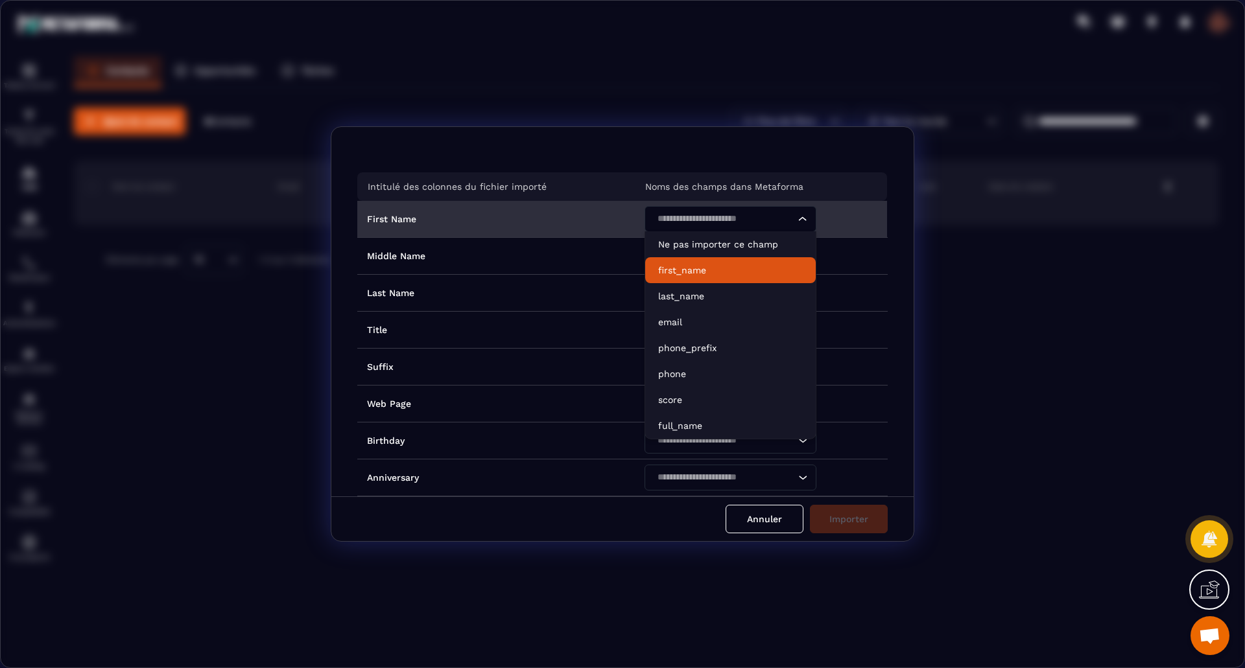
click at [703, 274] on p "first_name" at bounding box center [730, 270] width 145 height 13
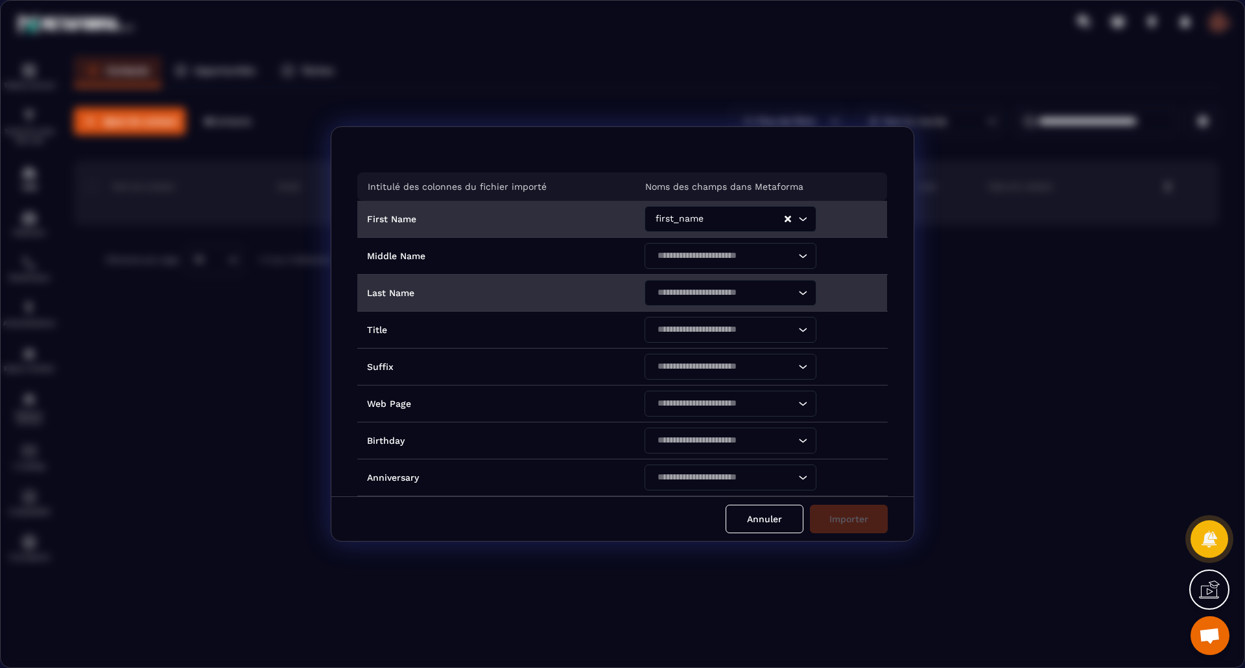
click at [745, 292] on input "Search for option" at bounding box center [724, 293] width 142 height 14
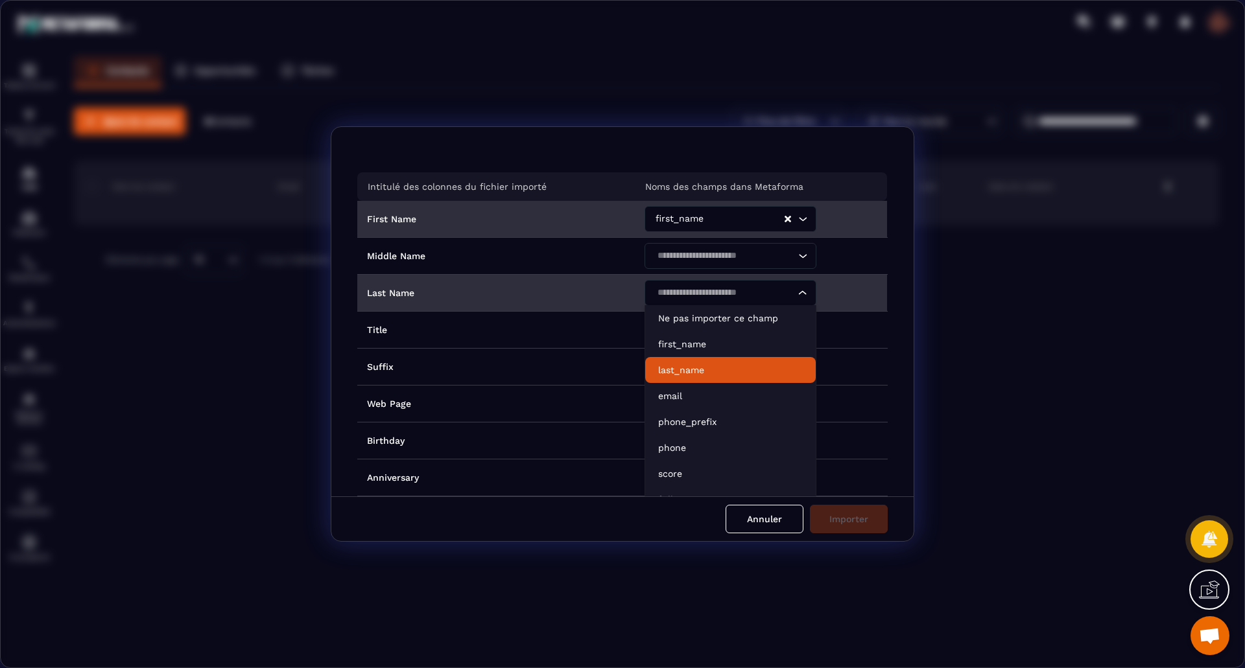
click at [714, 371] on p "last_name" at bounding box center [730, 370] width 145 height 13
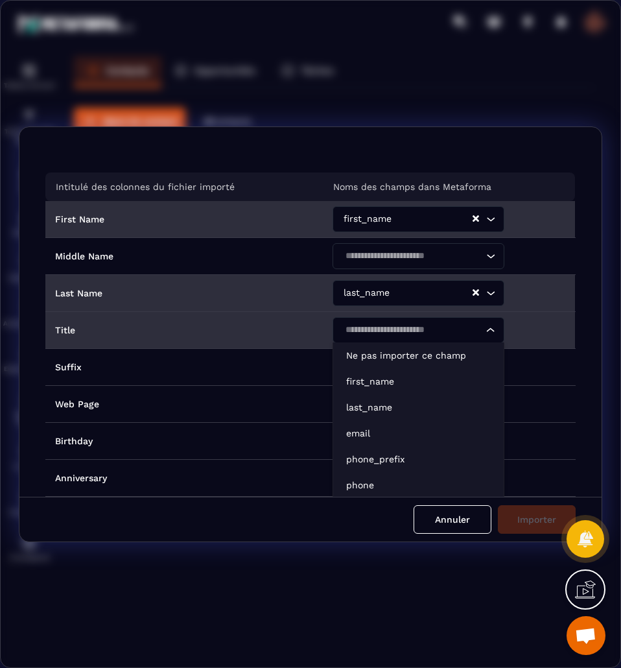
click at [475, 333] on input "Search for option" at bounding box center [412, 330] width 142 height 14
click at [476, 330] on input "Search for option" at bounding box center [412, 330] width 142 height 14
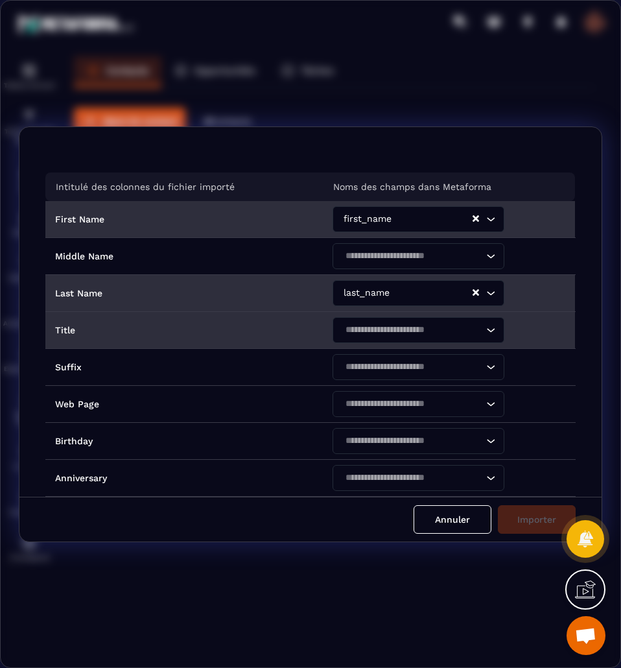
click at [484, 326] on icon "Search for option" at bounding box center [490, 329] width 13 height 13
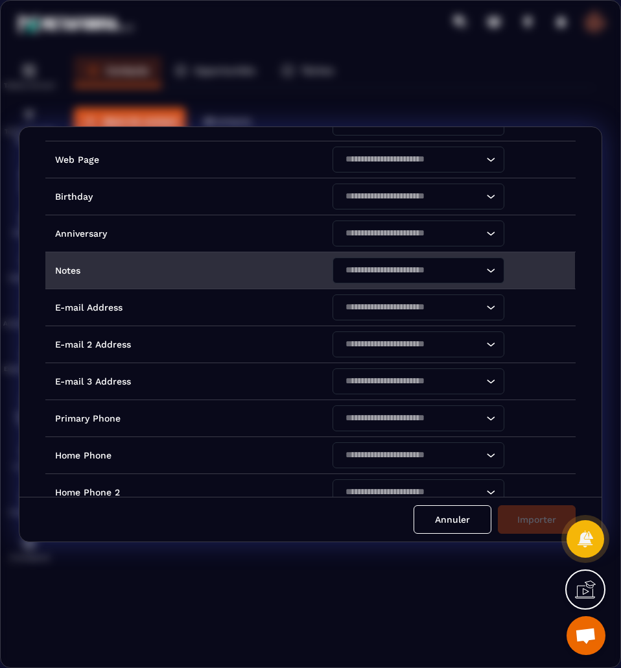
scroll to position [259, 0]
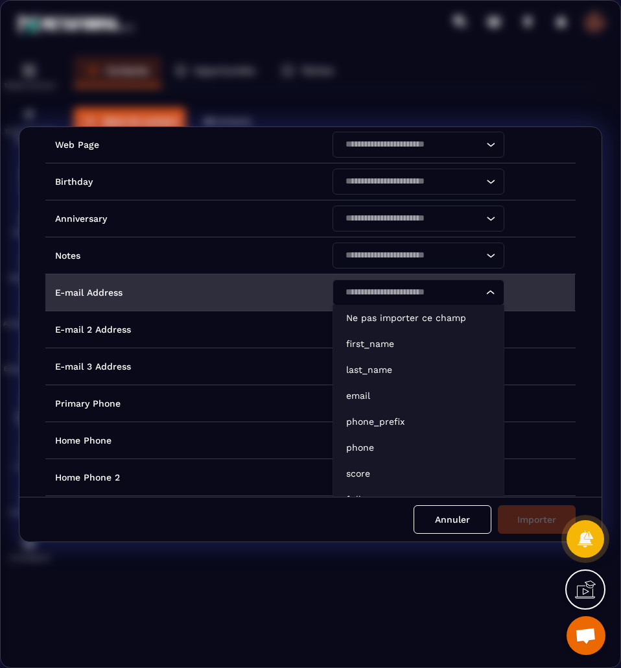
click at [487, 292] on icon "Search for option" at bounding box center [490, 292] width 13 height 13
click at [419, 398] on p "email" at bounding box center [418, 395] width 145 height 13
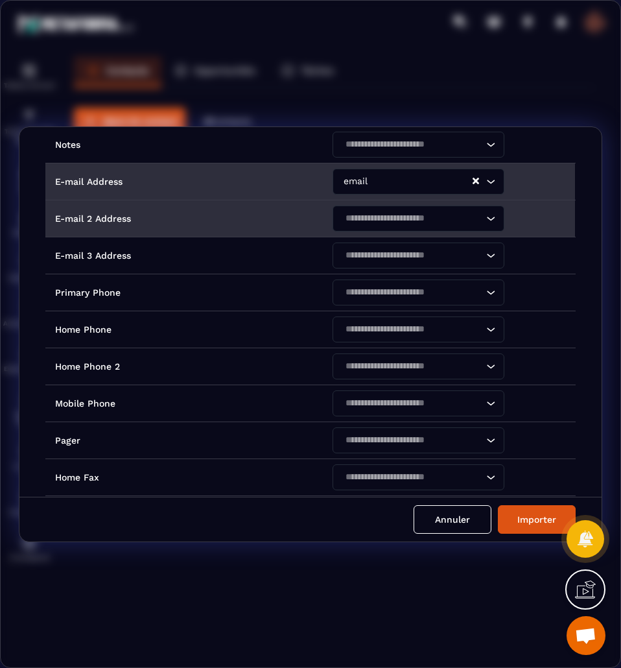
scroll to position [389, 0]
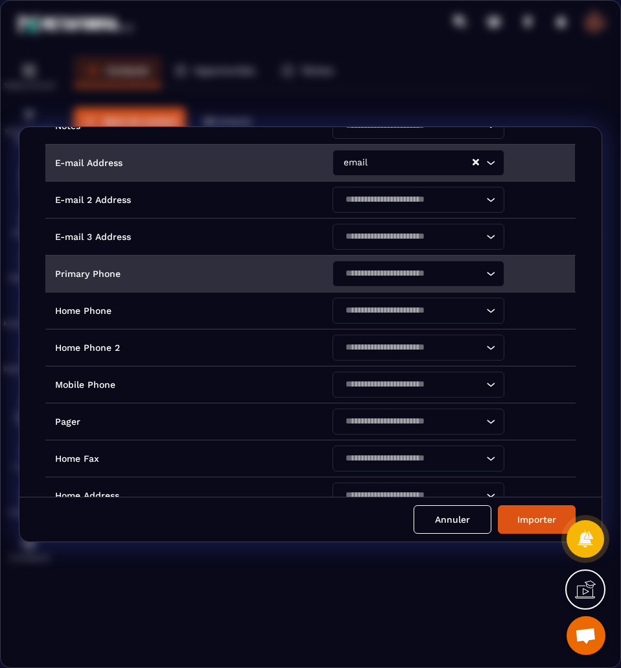
click at [484, 276] on icon "Search for option" at bounding box center [490, 273] width 13 height 13
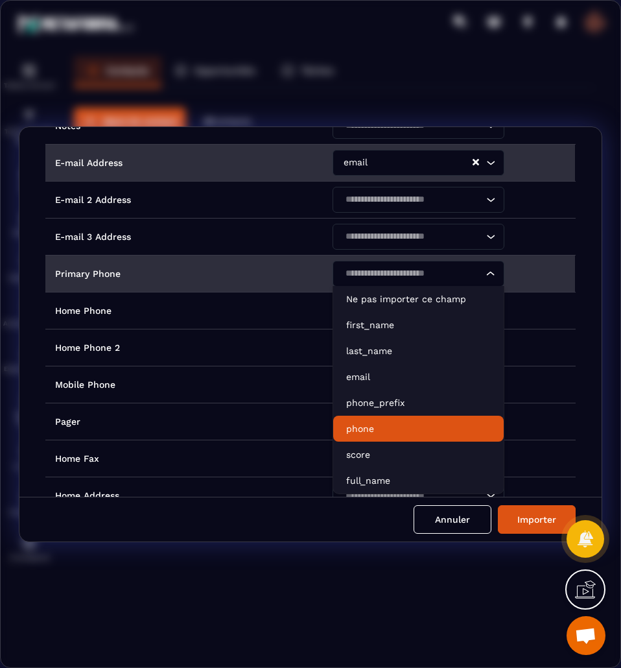
click at [443, 425] on p "phone" at bounding box center [418, 428] width 145 height 13
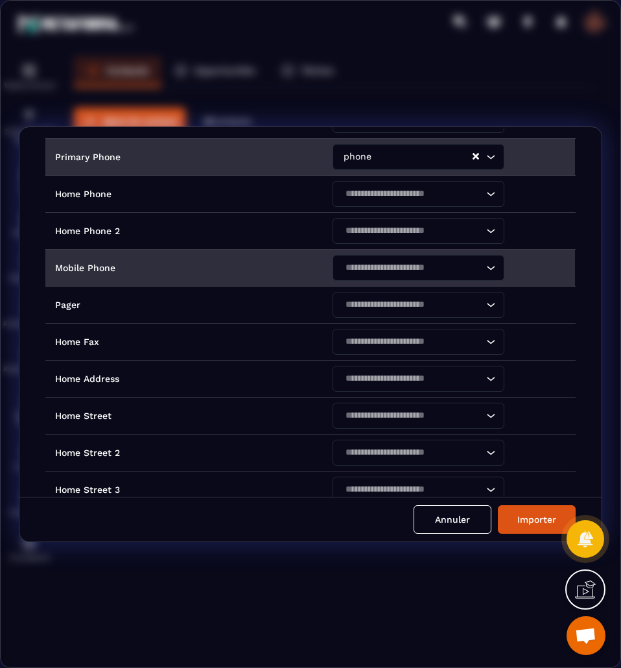
scroll to position [583, 0]
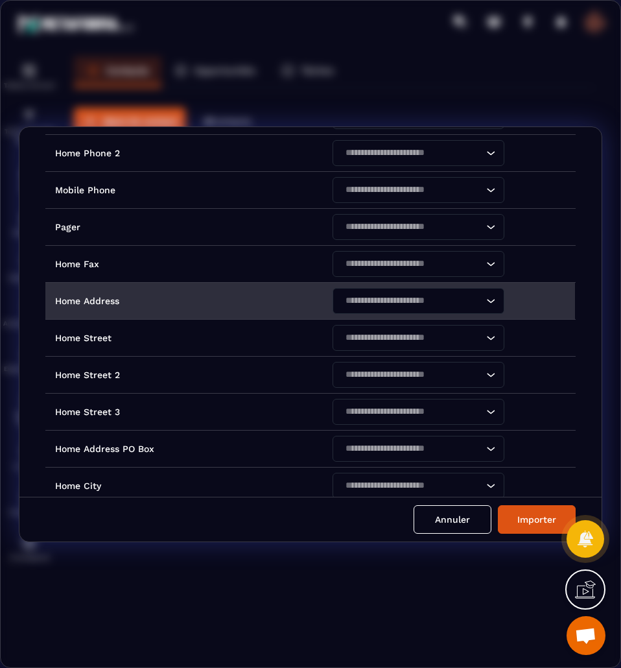
click at [484, 298] on icon "Search for option" at bounding box center [490, 300] width 13 height 13
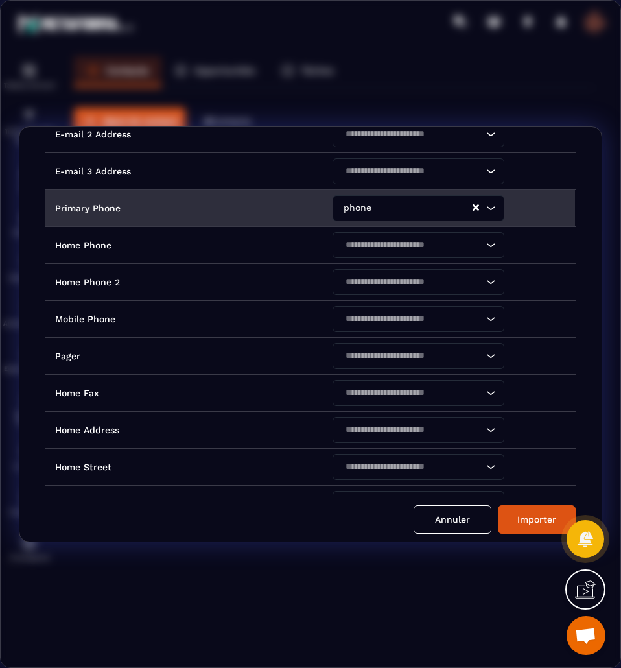
scroll to position [454, 0]
click at [534, 524] on button "Importer" at bounding box center [537, 519] width 78 height 29
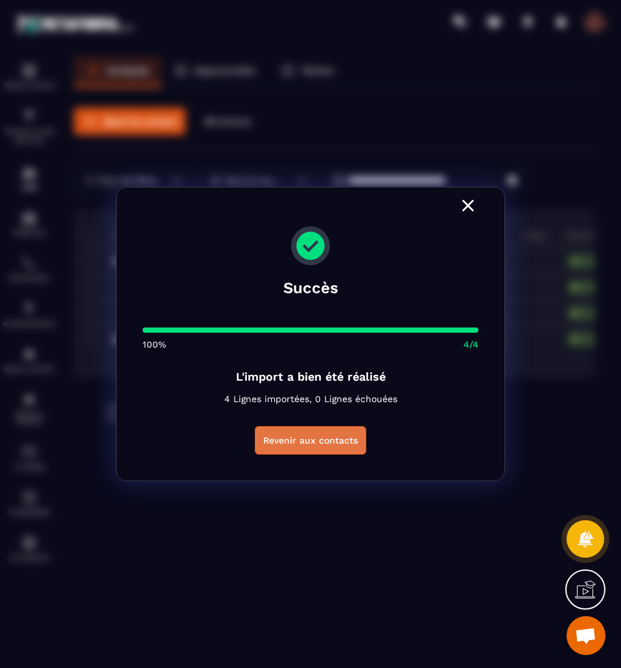
click at [311, 445] on button "Revenir aux contacts" at bounding box center [310, 440] width 111 height 29
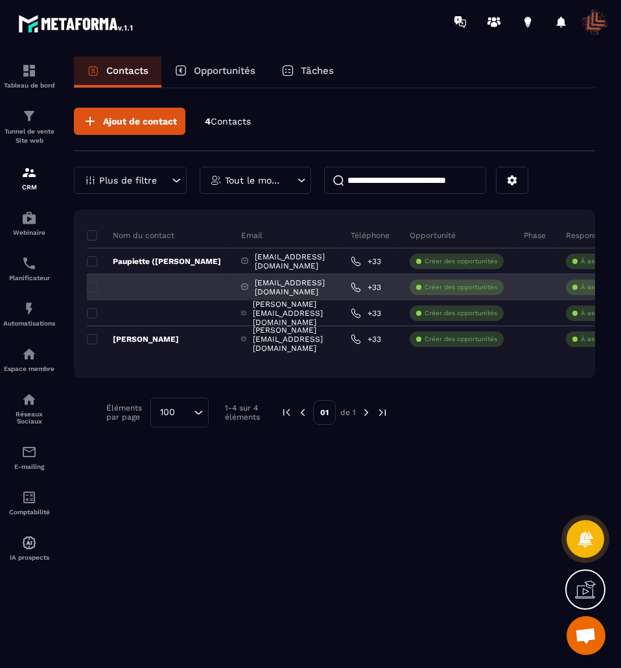
click at [193, 290] on div at bounding box center [159, 287] width 145 height 26
